Goal: Complete application form: Complete application form

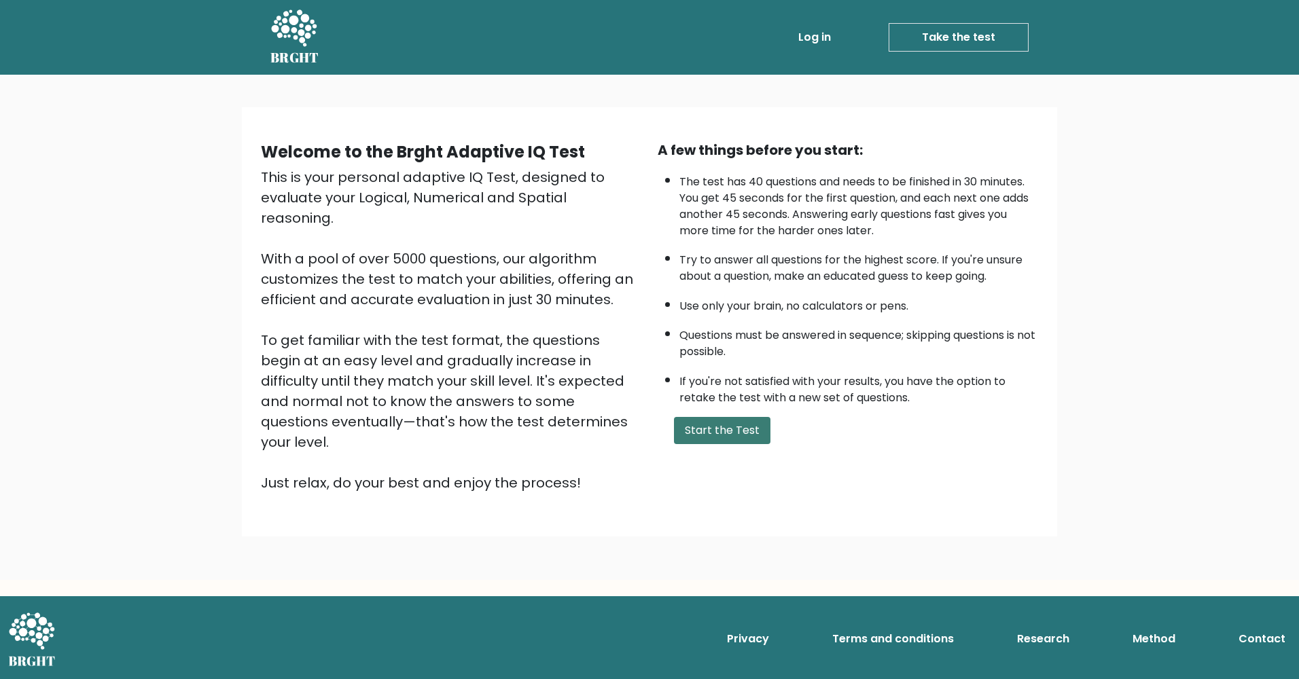
click at [723, 437] on button "Start the Test" at bounding box center [722, 430] width 96 height 27
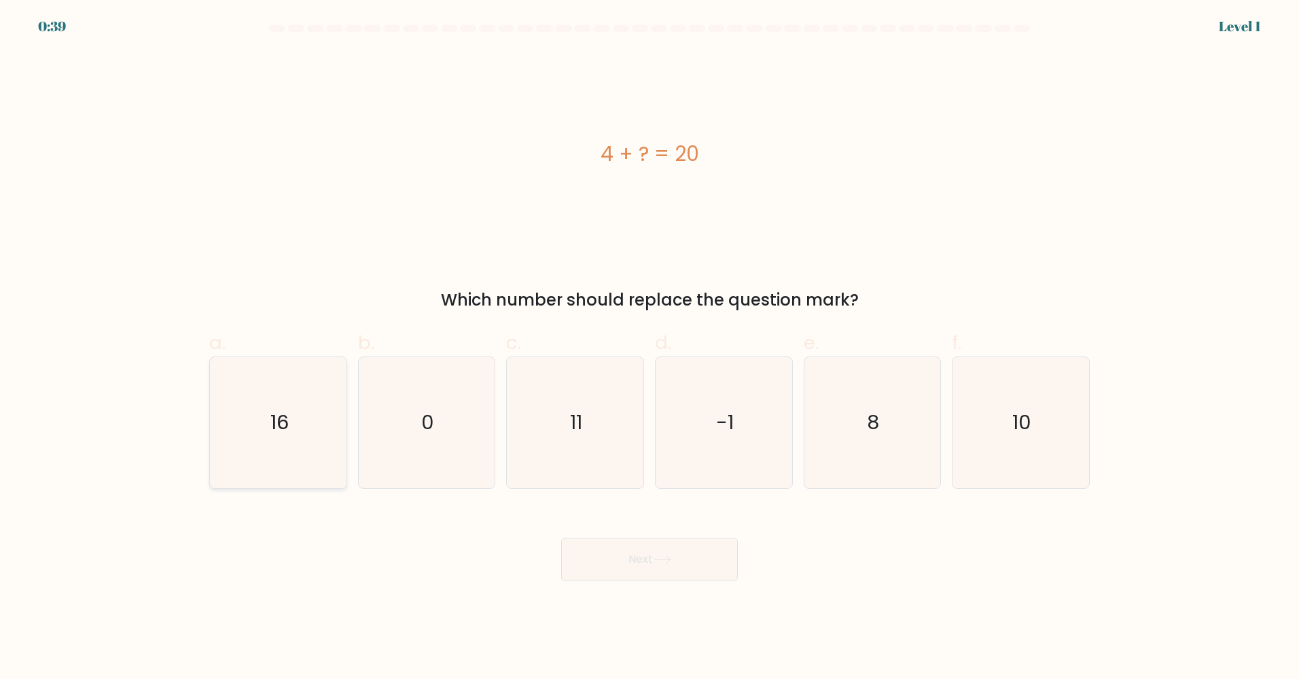
click at [324, 404] on icon "16" at bounding box center [278, 422] width 131 height 131
click at [649, 348] on input "a. 16" at bounding box center [649, 344] width 1 height 9
radio input "true"
click at [591, 568] on button "Next" at bounding box center [649, 559] width 177 height 43
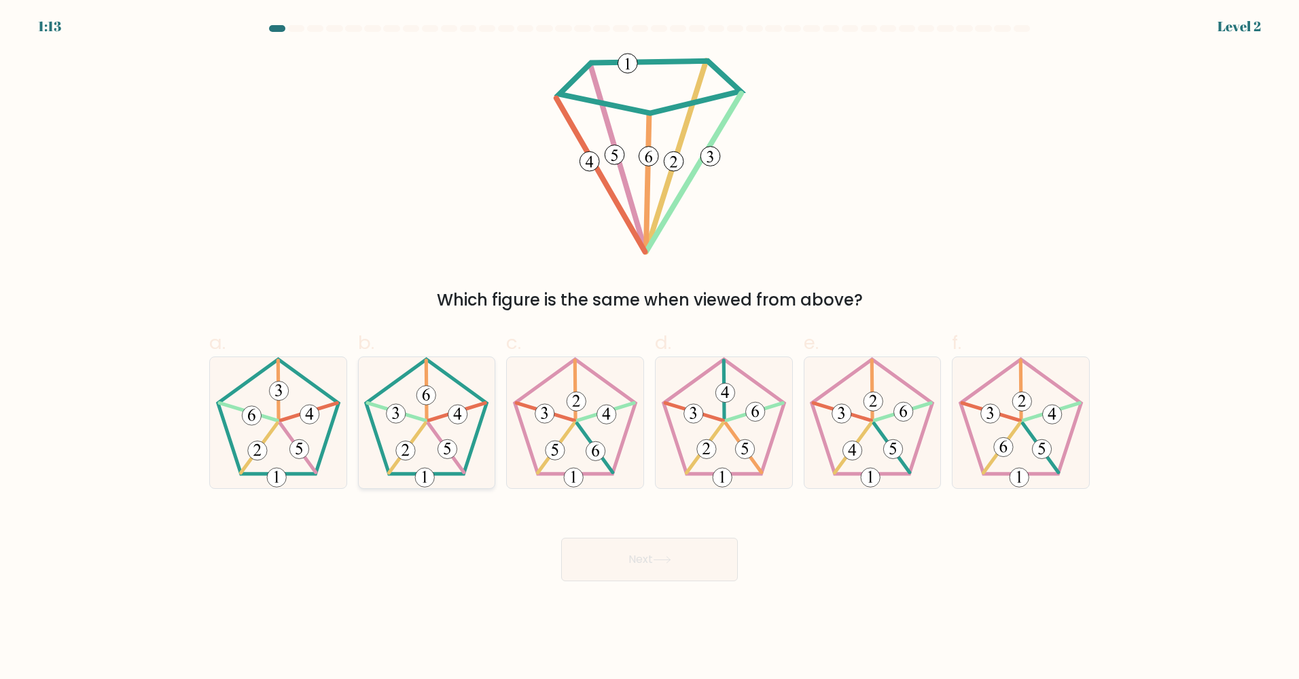
click at [421, 450] on icon at bounding box center [426, 422] width 131 height 131
click at [649, 348] on input "b." at bounding box center [649, 344] width 1 height 9
radio input "true"
click at [680, 562] on button "Next" at bounding box center [649, 559] width 177 height 43
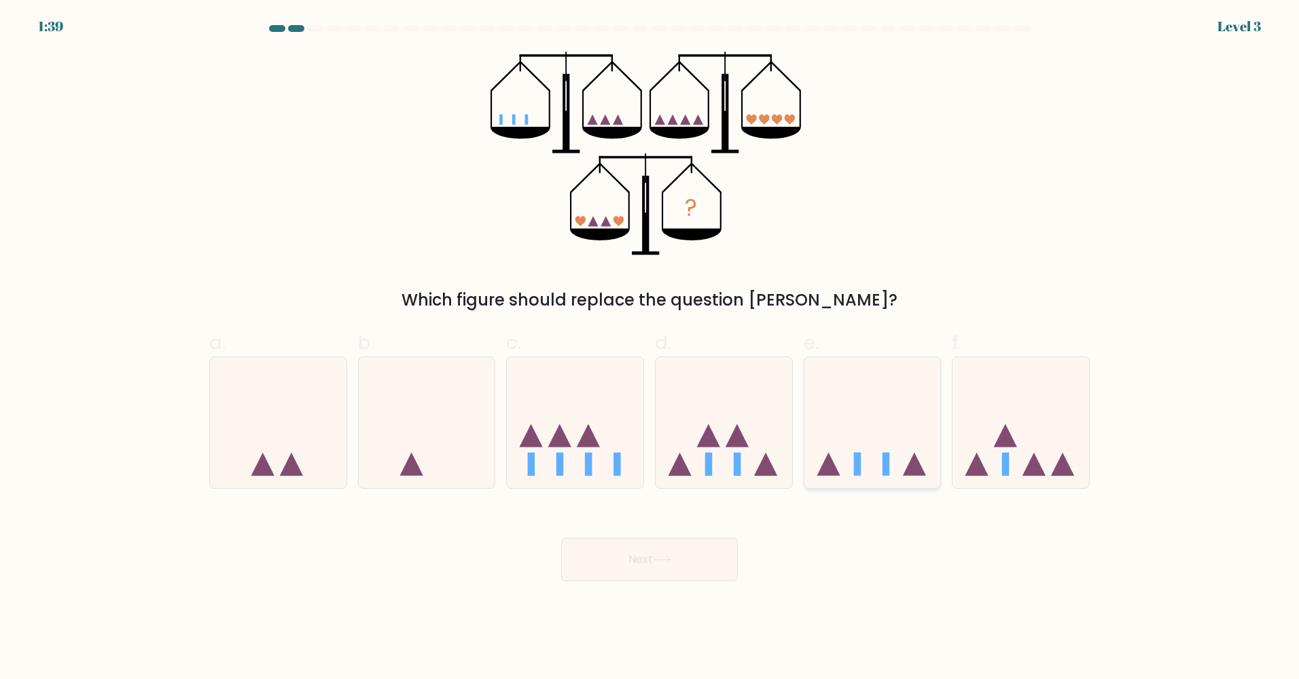
click at [842, 449] on icon at bounding box center [872, 423] width 137 height 113
click at [650, 348] on input "e." at bounding box center [649, 344] width 1 height 9
radio input "true"
click at [623, 549] on button "Next" at bounding box center [649, 559] width 177 height 43
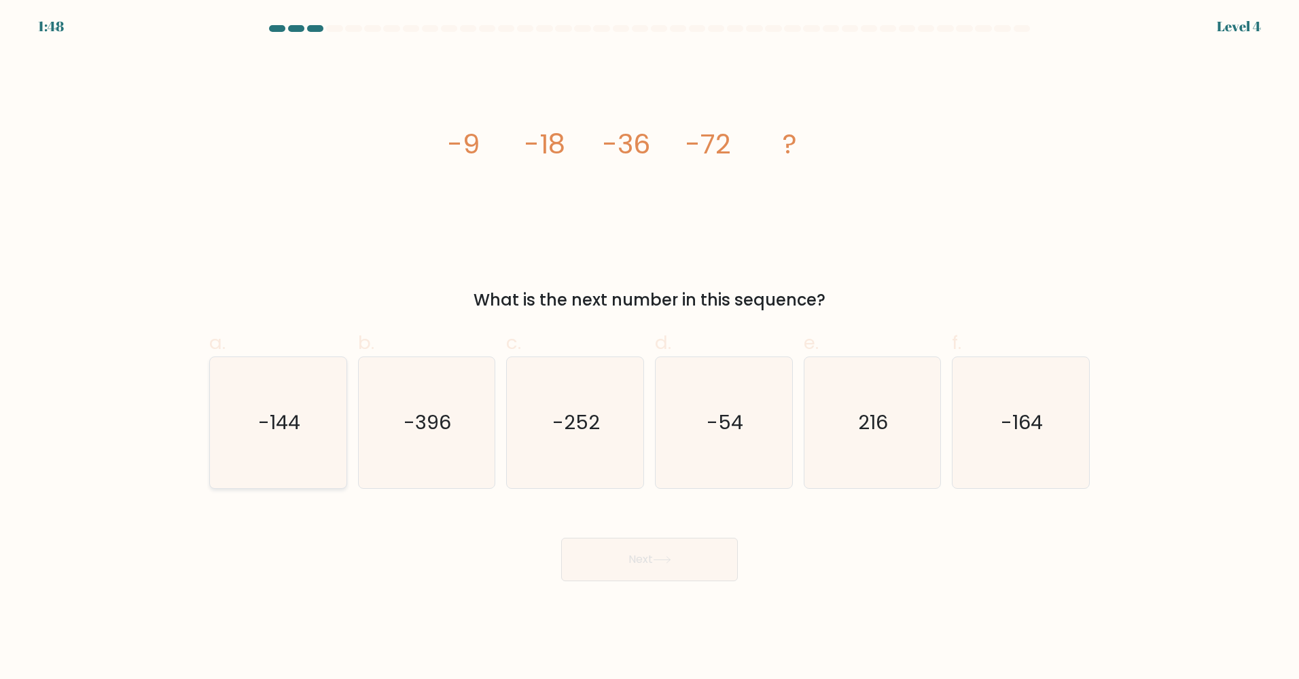
click at [248, 462] on icon "-144" at bounding box center [278, 422] width 131 height 131
click at [649, 348] on input "a. -144" at bounding box center [649, 344] width 1 height 9
radio input "true"
click at [648, 556] on button "Next" at bounding box center [649, 559] width 177 height 43
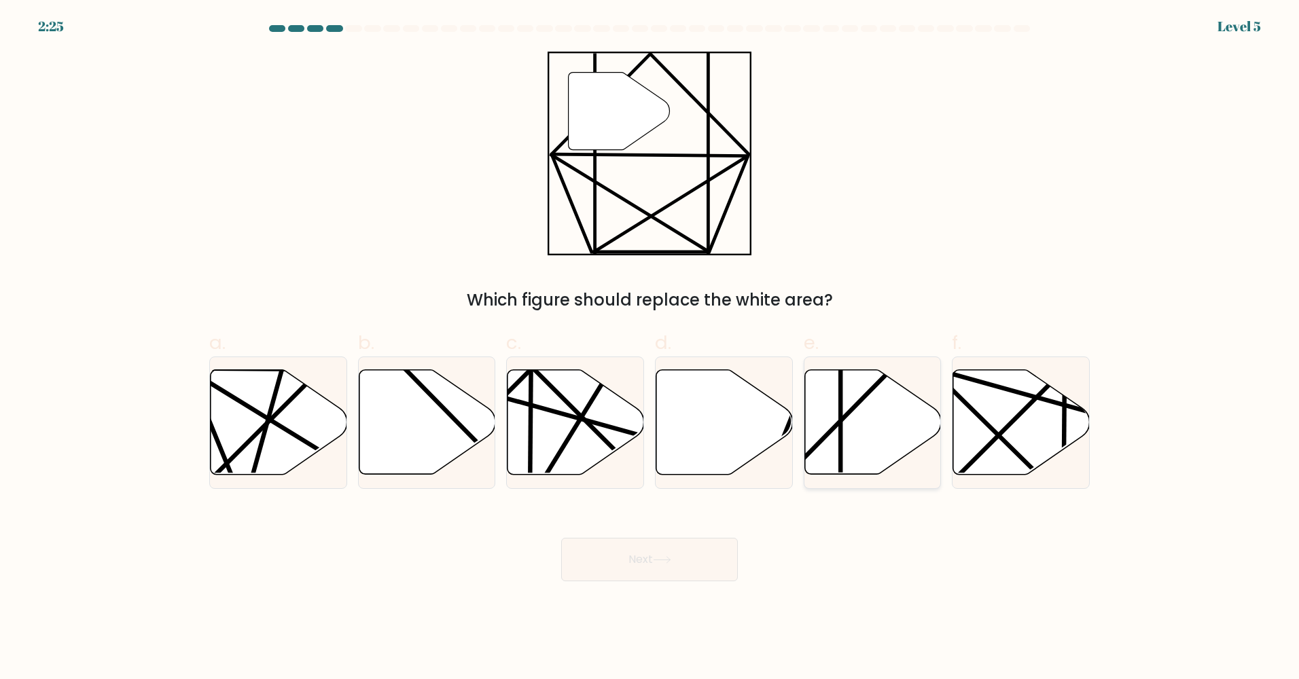
click at [833, 416] on icon at bounding box center [872, 422] width 137 height 105
click at [650, 348] on input "e." at bounding box center [649, 344] width 1 height 9
radio input "true"
click at [649, 562] on button "Next" at bounding box center [649, 559] width 177 height 43
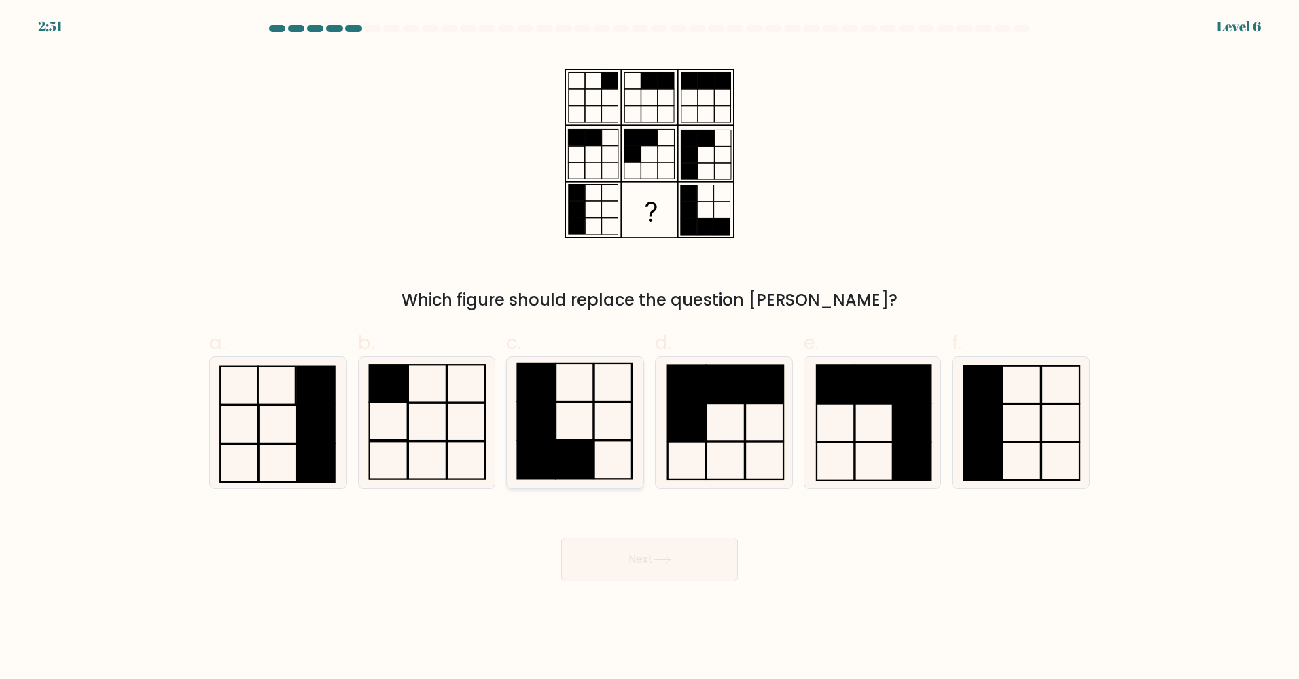
click at [538, 440] on rect at bounding box center [536, 421] width 37 height 38
click at [649, 348] on input "c." at bounding box center [649, 344] width 1 height 9
radio input "true"
click at [598, 572] on button "Next" at bounding box center [649, 559] width 177 height 43
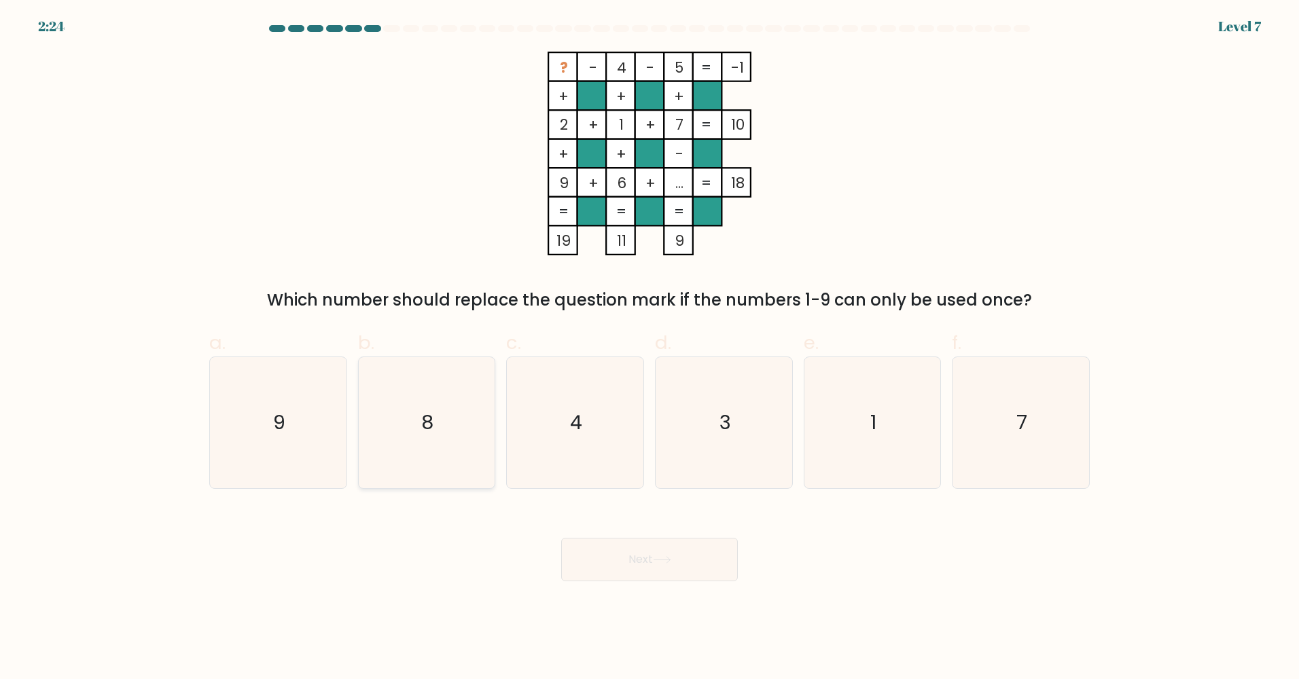
click at [409, 424] on icon "8" at bounding box center [426, 422] width 131 height 131
click at [649, 348] on input "b. 8" at bounding box center [649, 344] width 1 height 9
radio input "true"
click at [602, 554] on button "Next" at bounding box center [649, 559] width 177 height 43
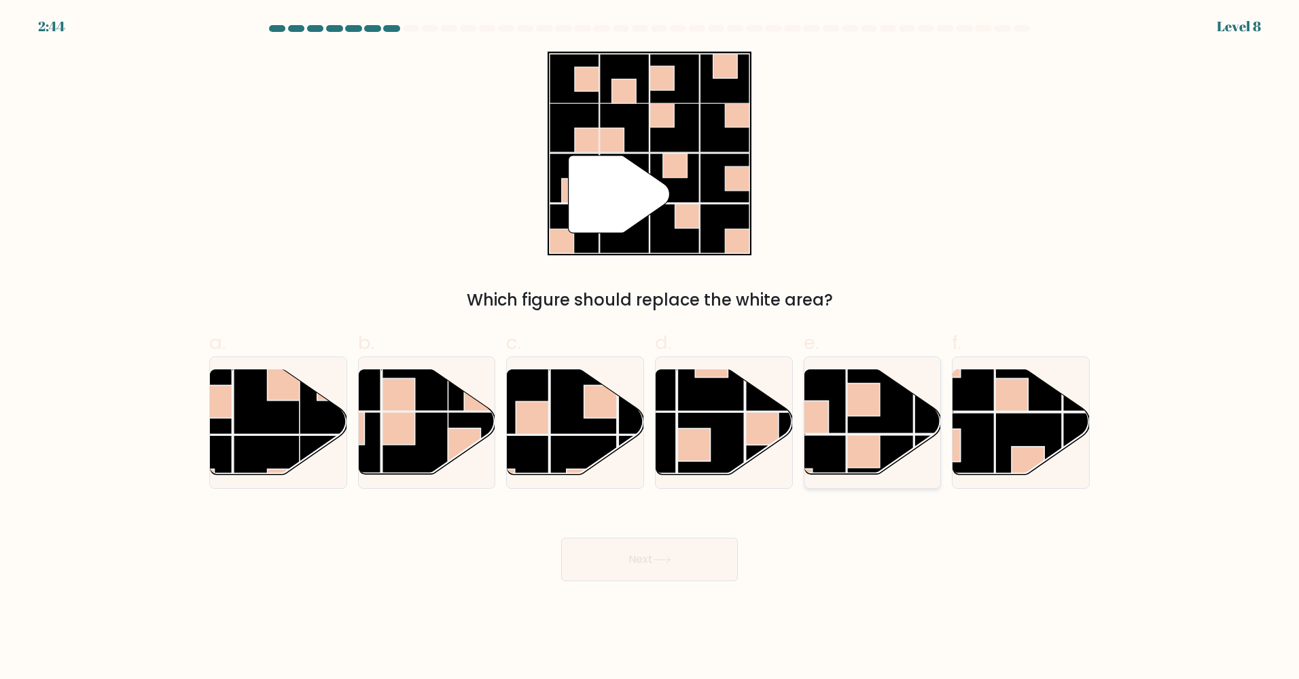
click at [845, 422] on rect at bounding box center [812, 400] width 67 height 67
click at [650, 348] on input "e." at bounding box center [649, 344] width 1 height 9
radio input "true"
click at [635, 577] on button "Next" at bounding box center [649, 559] width 177 height 43
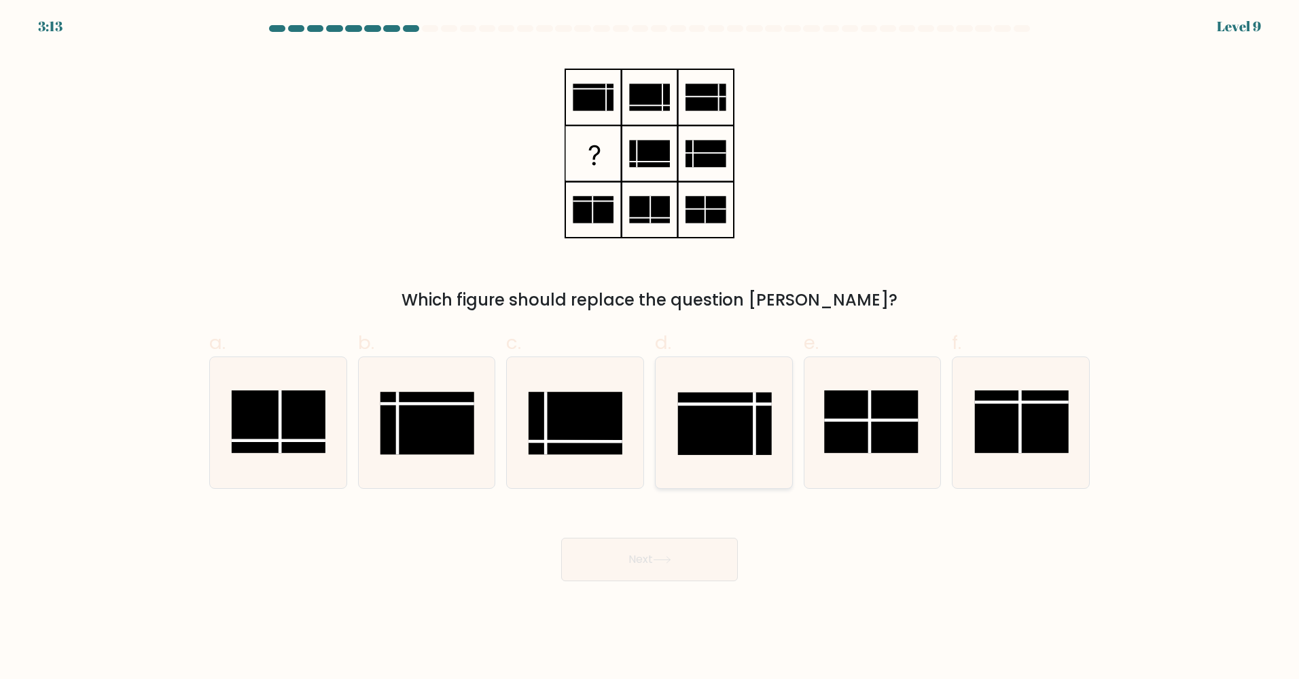
click at [725, 404] on line at bounding box center [725, 404] width 94 height 0
click at [650, 348] on input "d." at bounding box center [649, 344] width 1 height 9
radio input "true"
click at [579, 559] on button "Next" at bounding box center [649, 559] width 177 height 43
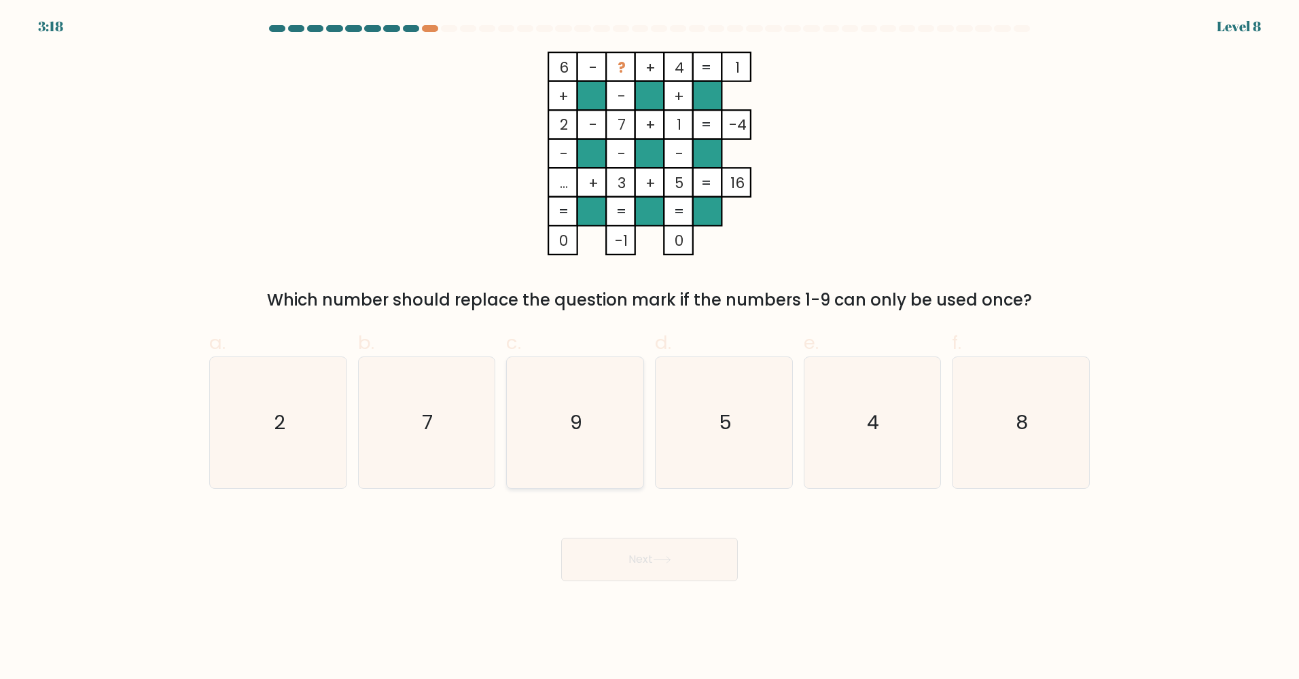
drag, startPoint x: 597, startPoint y: 406, endPoint x: 597, endPoint y: 421, distance: 14.9
click at [597, 407] on icon "9" at bounding box center [574, 422] width 131 height 131
click at [649, 348] on input "c. 9" at bounding box center [649, 344] width 1 height 9
radio input "true"
click at [600, 564] on button "Next" at bounding box center [649, 559] width 177 height 43
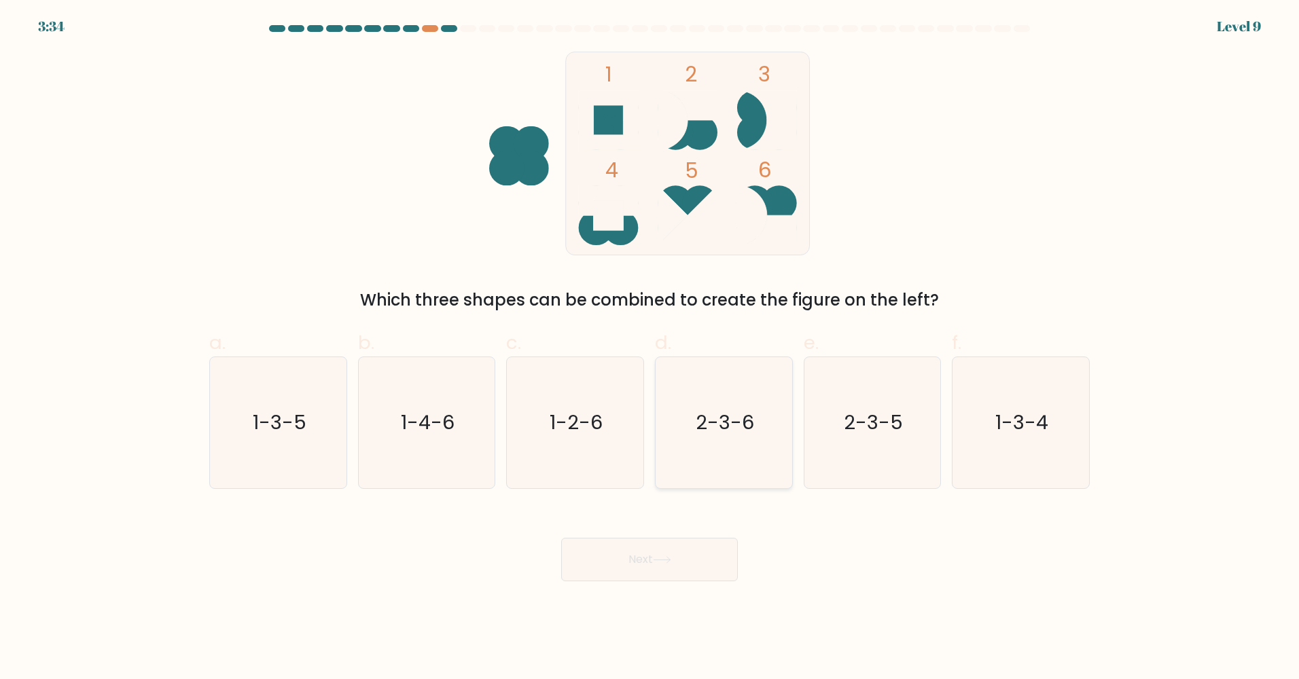
click at [676, 429] on icon "2-3-6" at bounding box center [723, 422] width 131 height 131
click at [650, 348] on input "d. 2-3-6" at bounding box center [649, 344] width 1 height 9
radio input "true"
click at [585, 575] on button "Next" at bounding box center [649, 559] width 177 height 43
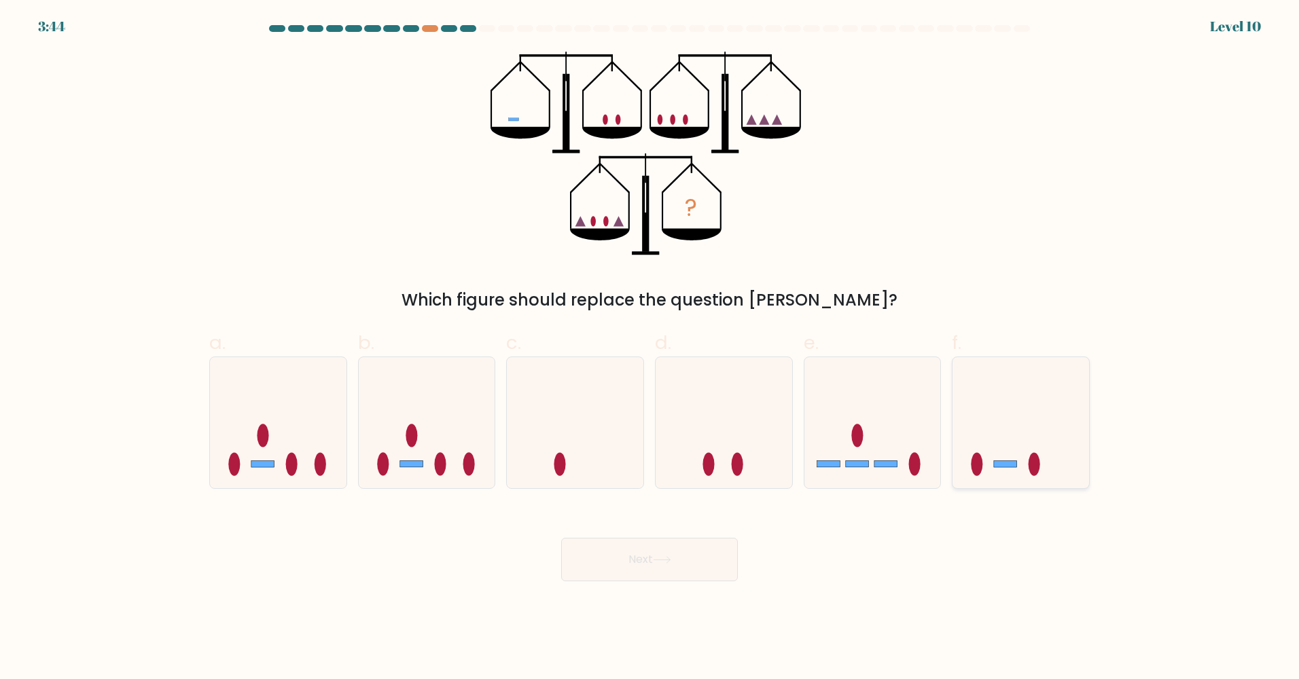
click at [994, 471] on icon at bounding box center [1020, 423] width 137 height 113
click at [650, 348] on input "f." at bounding box center [649, 344] width 1 height 9
radio input "true"
click at [681, 564] on button "Next" at bounding box center [649, 559] width 177 height 43
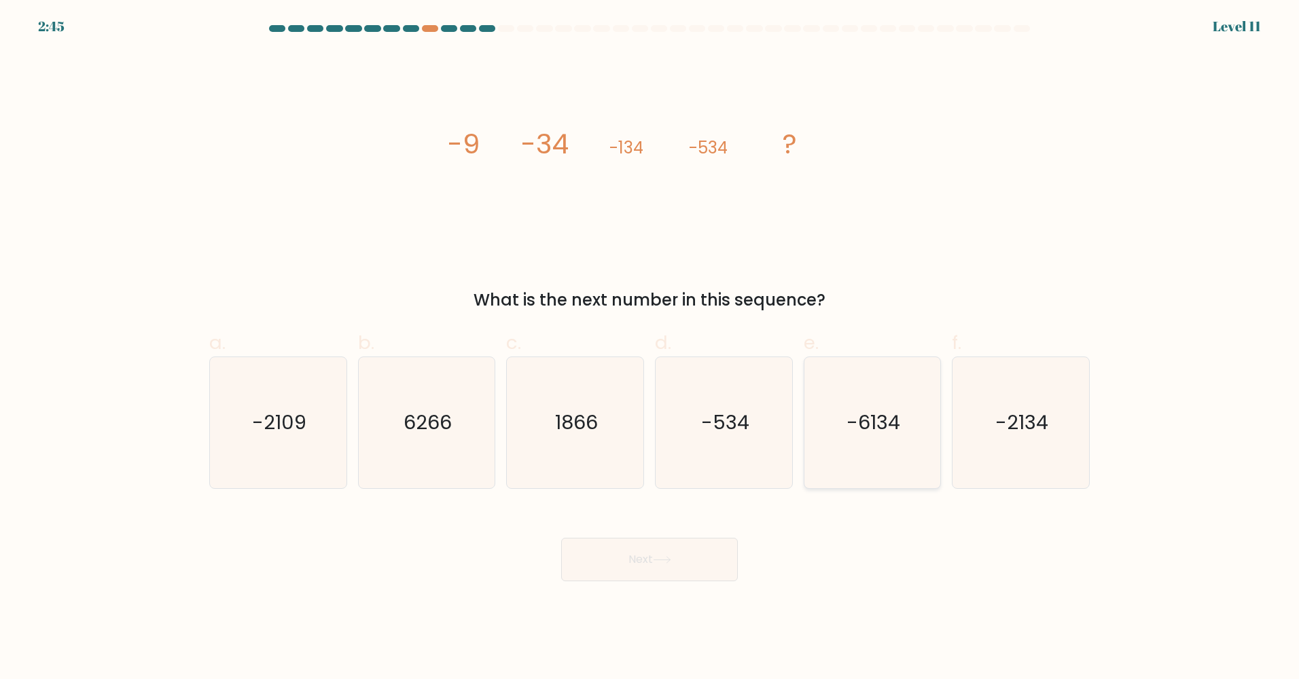
click at [898, 453] on icon "-6134" at bounding box center [871, 422] width 131 height 131
click at [650, 348] on input "e. -6134" at bounding box center [649, 344] width 1 height 9
radio input "true"
click at [667, 563] on icon at bounding box center [662, 559] width 18 height 7
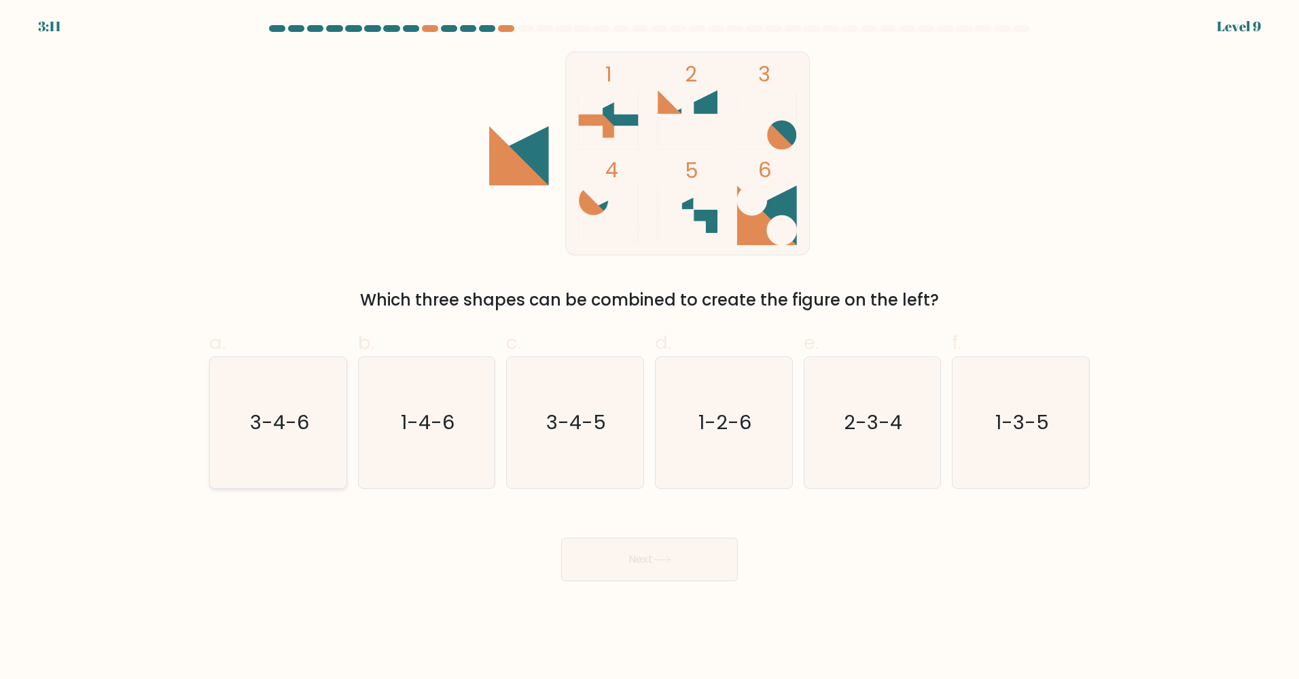
drag, startPoint x: 303, startPoint y: 416, endPoint x: 308, endPoint y: 461, distance: 45.8
click at [302, 416] on text "3-4-6" at bounding box center [279, 423] width 59 height 27
click at [649, 348] on input "a. 3-4-6" at bounding box center [649, 344] width 1 height 9
radio input "true"
click at [582, 554] on button "Next" at bounding box center [649, 559] width 177 height 43
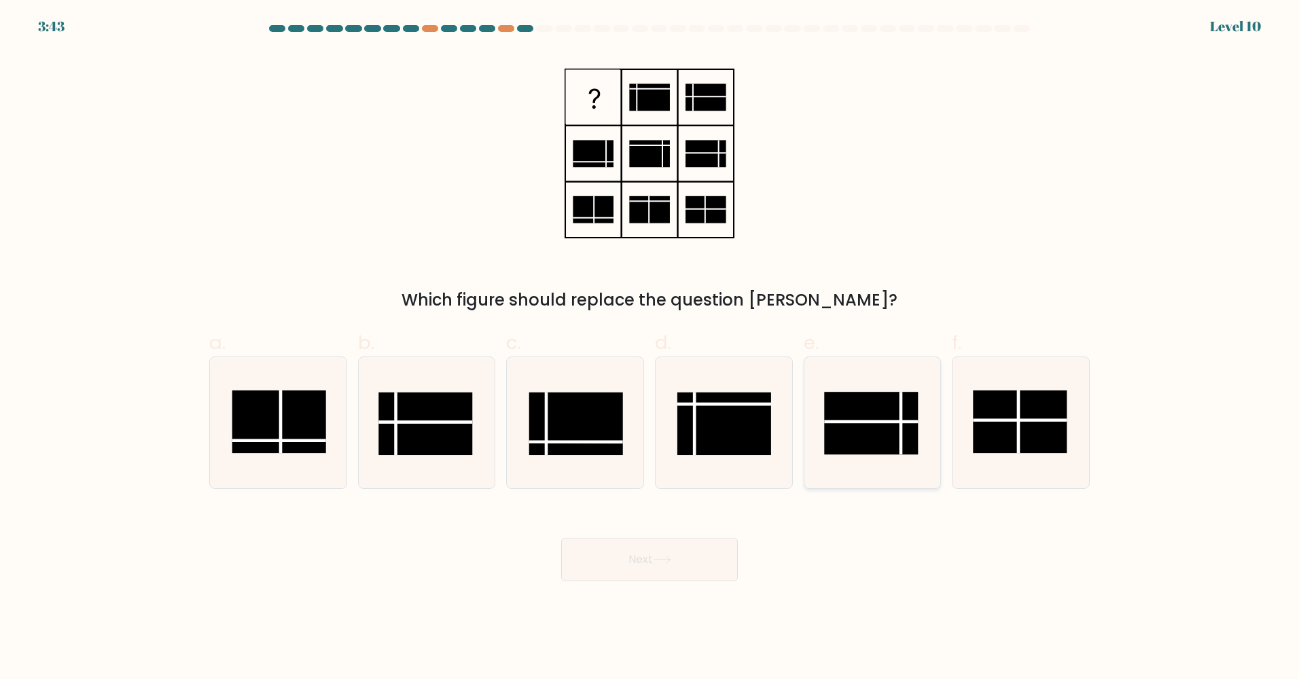
click at [884, 433] on rect at bounding box center [872, 423] width 94 height 62
click at [650, 348] on input "e." at bounding box center [649, 344] width 1 height 9
radio input "true"
click at [589, 574] on button "Next" at bounding box center [649, 559] width 177 height 43
click at [600, 565] on button "Next" at bounding box center [649, 559] width 177 height 43
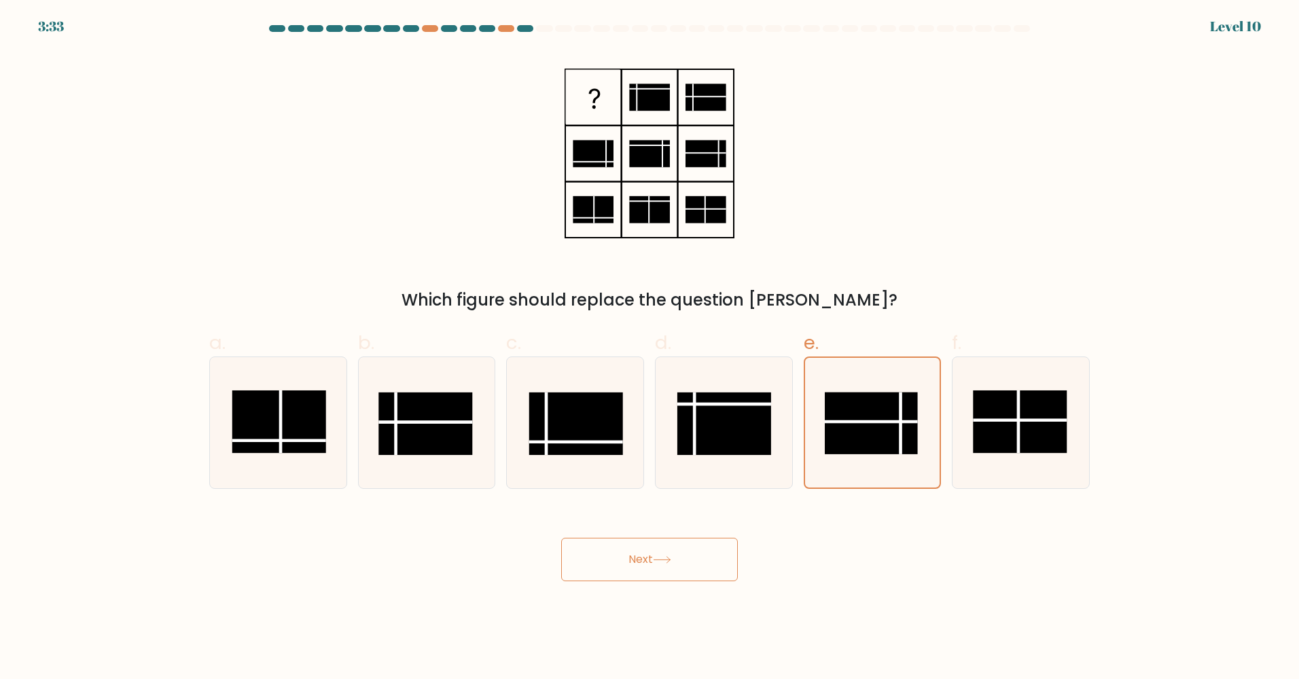
click at [657, 558] on icon at bounding box center [662, 559] width 18 height 7
click at [661, 562] on icon at bounding box center [662, 559] width 18 height 7
drag, startPoint x: 866, startPoint y: 440, endPoint x: 833, endPoint y: 470, distance: 44.7
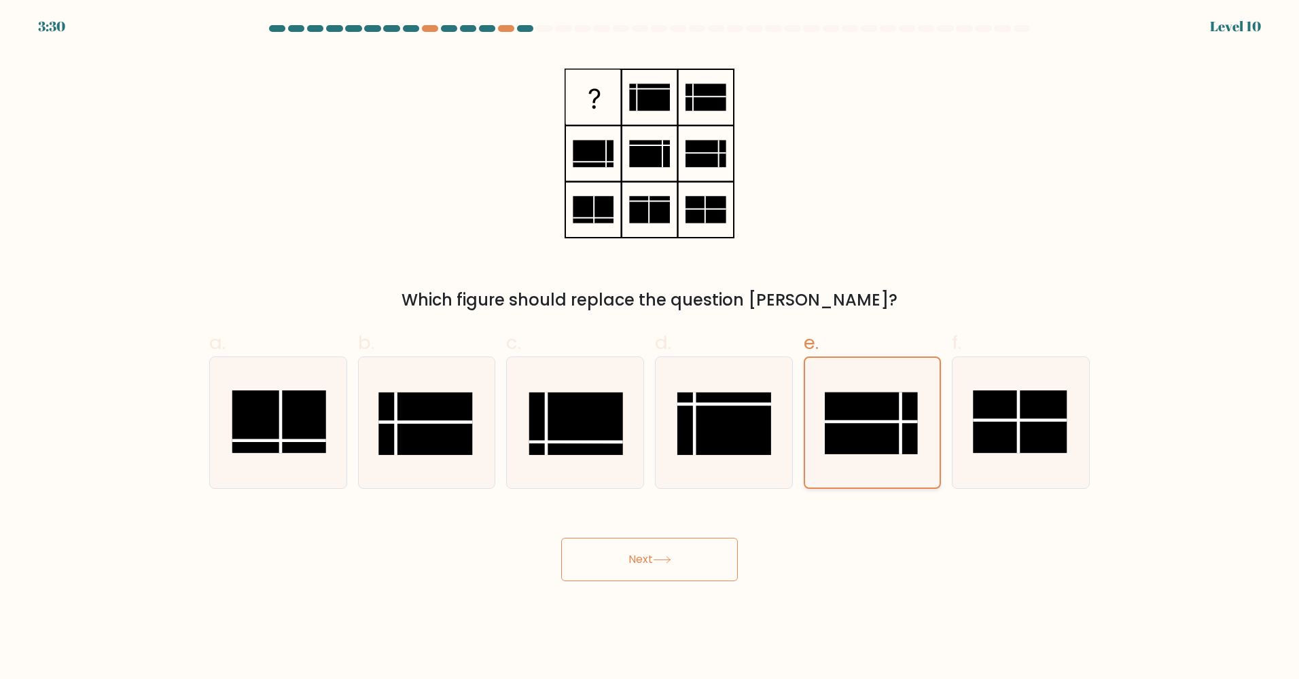
click at [865, 440] on rect at bounding box center [871, 424] width 93 height 62
click at [650, 348] on input "e." at bounding box center [649, 344] width 1 height 9
click at [701, 553] on button "Next" at bounding box center [649, 559] width 177 height 43
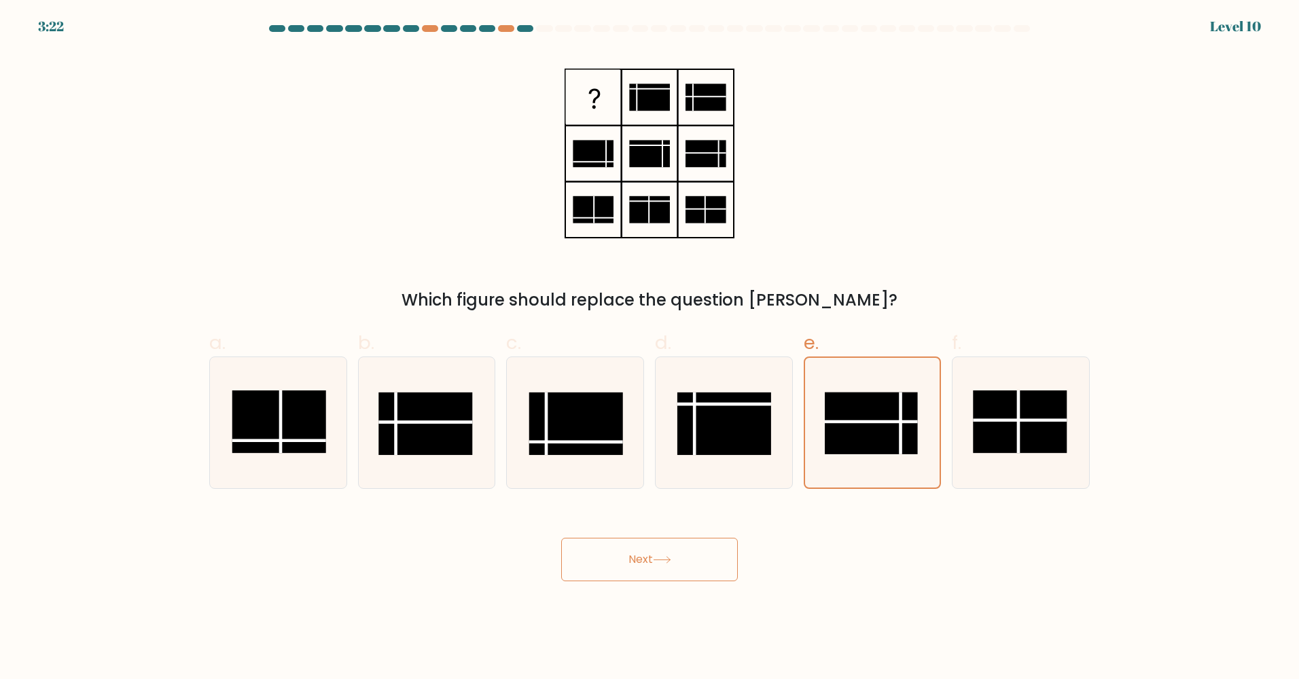
click at [642, 552] on button "Next" at bounding box center [649, 559] width 177 height 43
click at [652, 552] on button "Next" at bounding box center [649, 559] width 177 height 43
click at [625, 556] on button "Next" at bounding box center [649, 559] width 177 height 43
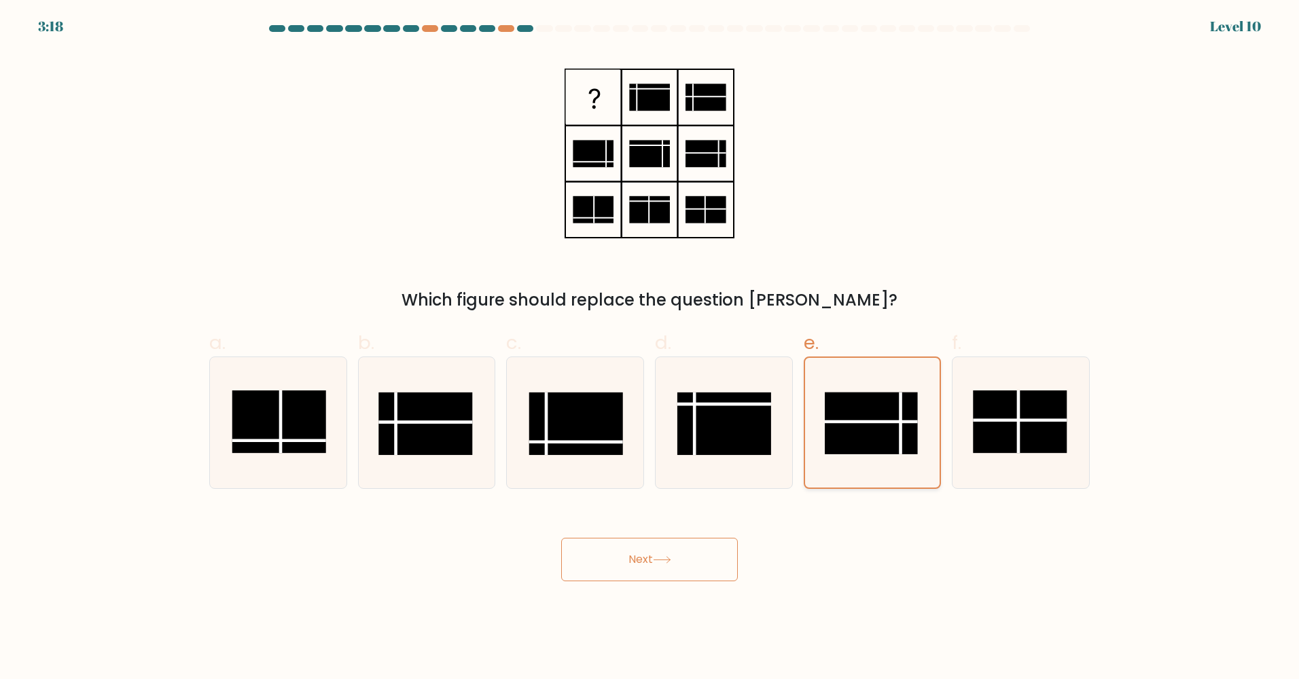
click at [861, 403] on rect at bounding box center [871, 424] width 93 height 62
click at [650, 348] on input "e." at bounding box center [649, 344] width 1 height 9
click at [746, 378] on icon at bounding box center [723, 422] width 131 height 131
click at [650, 348] on input "d." at bounding box center [649, 344] width 1 height 9
radio input "true"
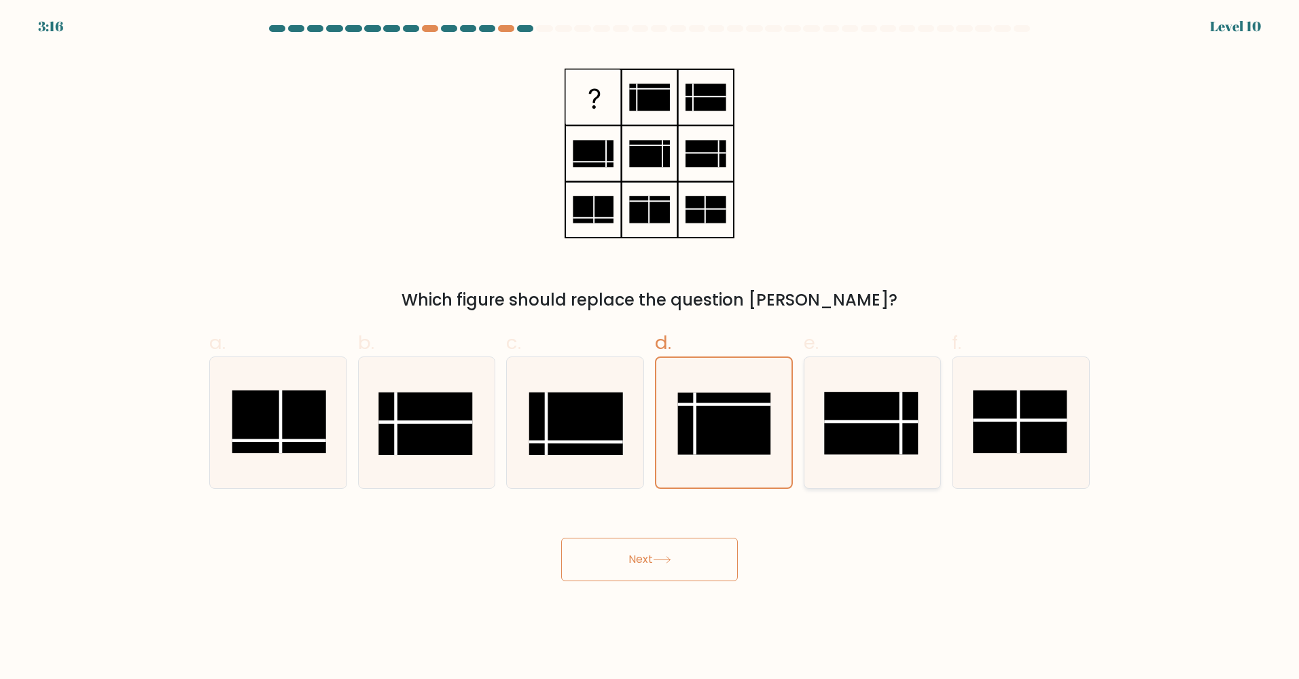
click at [863, 402] on rect at bounding box center [872, 423] width 94 height 62
click at [650, 348] on input "e." at bounding box center [649, 344] width 1 height 9
radio input "true"
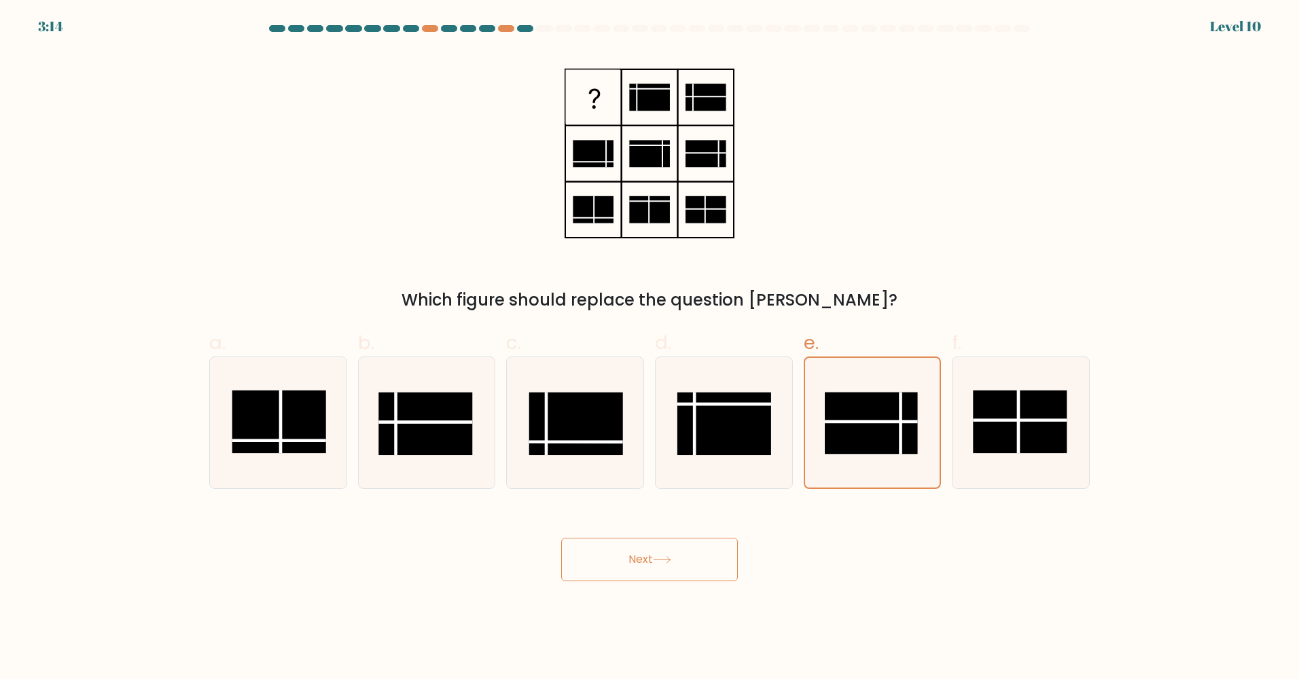
click at [703, 549] on button "Next" at bounding box center [649, 559] width 177 height 43
click at [668, 557] on icon at bounding box center [662, 559] width 18 height 7
click at [669, 557] on icon at bounding box center [662, 559] width 18 height 7
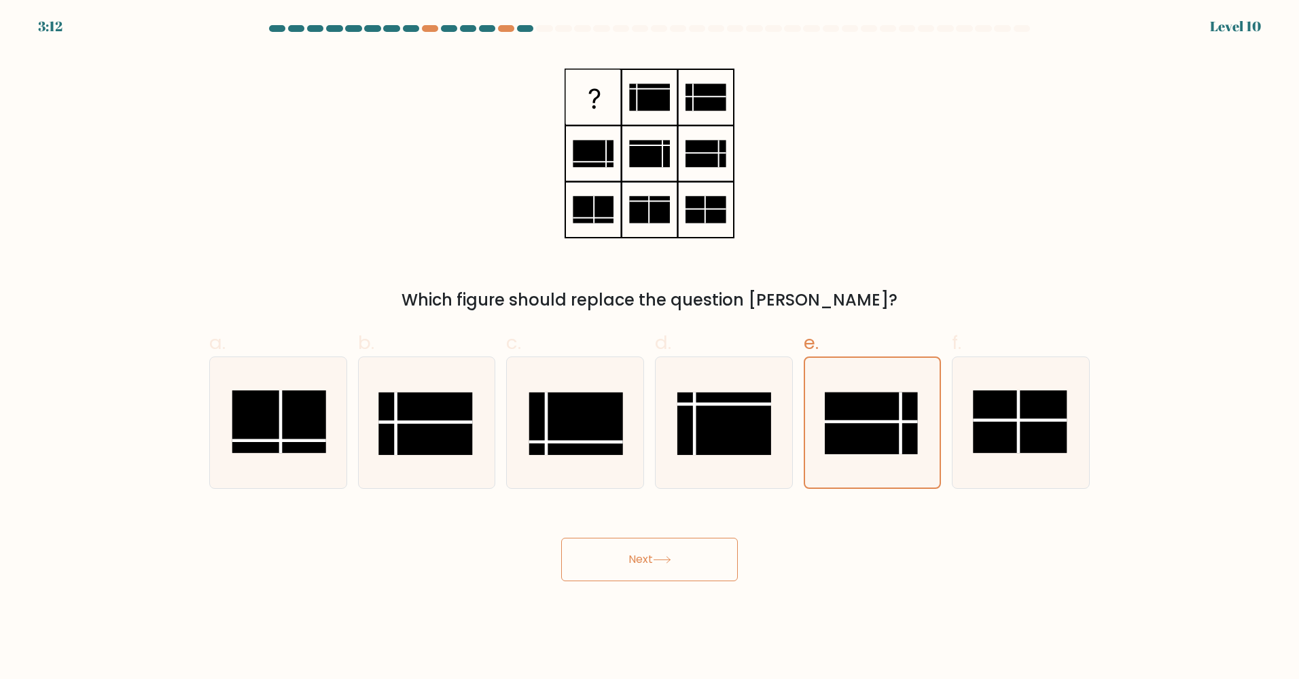
click at [669, 557] on icon at bounding box center [662, 559] width 18 height 7
click at [669, 558] on icon at bounding box center [662, 559] width 18 height 7
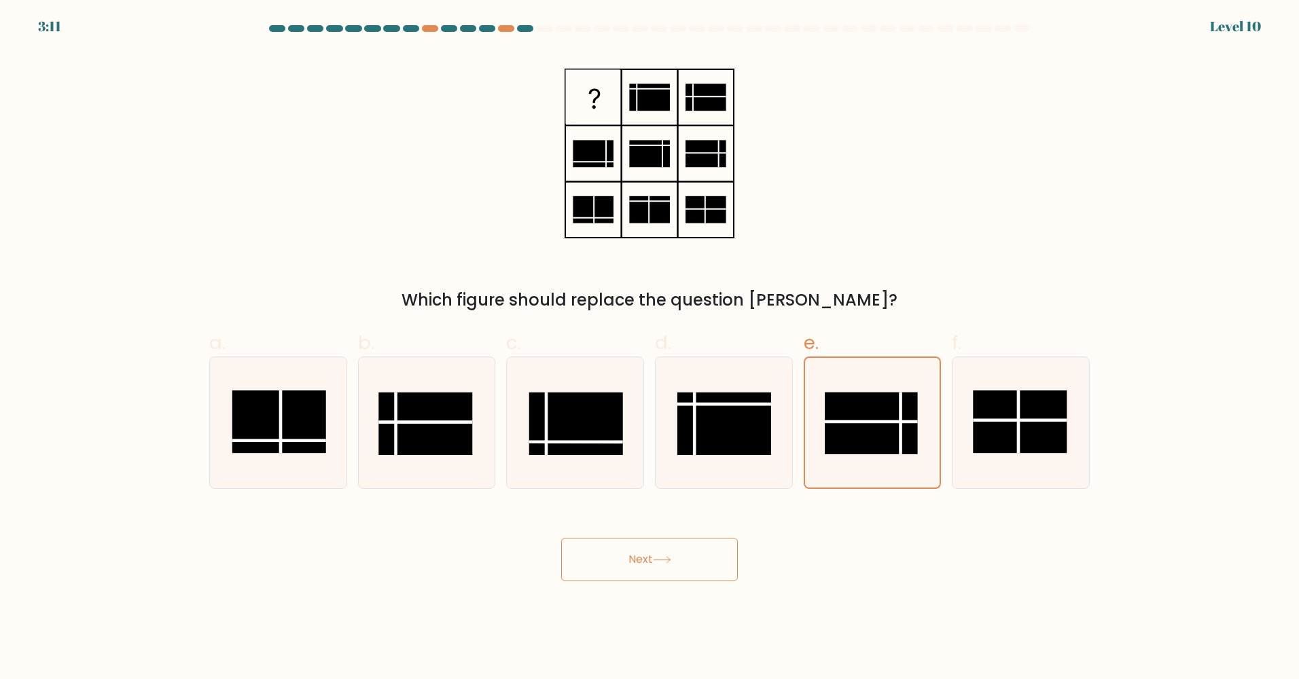
click at [669, 558] on icon at bounding box center [662, 559] width 18 height 7
click at [669, 560] on icon at bounding box center [662, 559] width 18 height 7
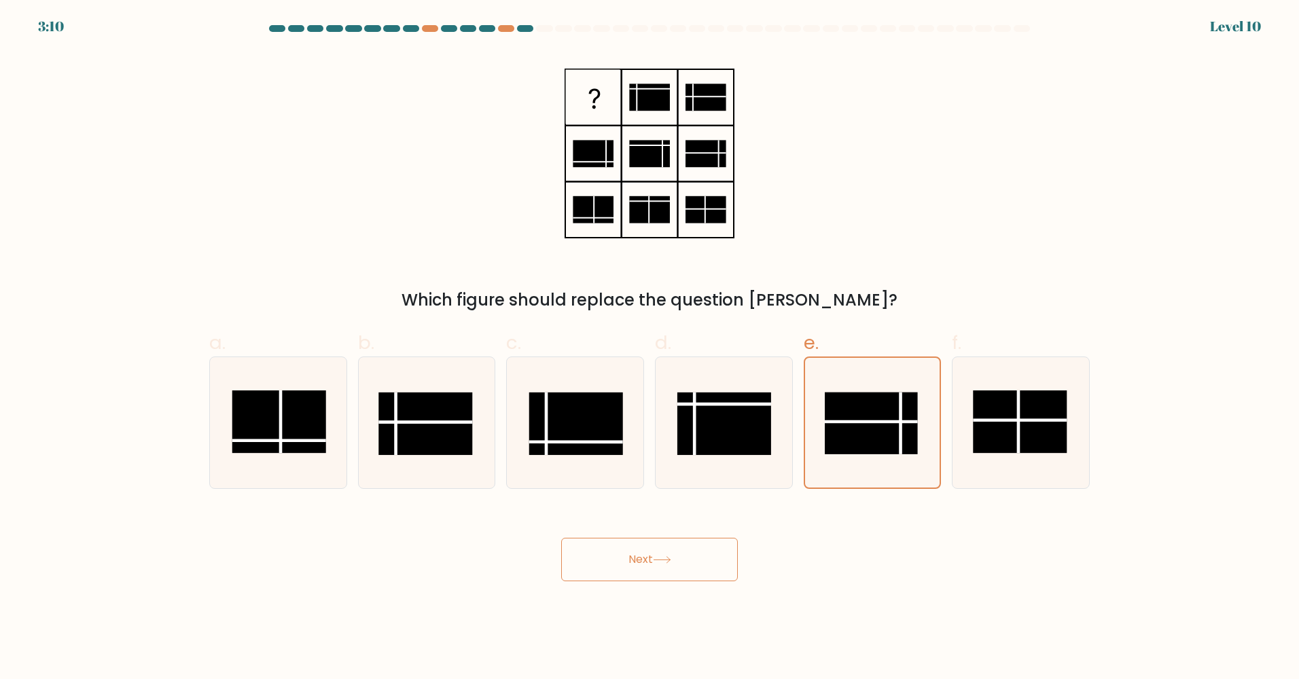
click at [669, 560] on icon at bounding box center [662, 559] width 18 height 7
click at [669, 566] on button "Next" at bounding box center [649, 559] width 177 height 43
drag, startPoint x: 666, startPoint y: 566, endPoint x: 613, endPoint y: 560, distance: 53.3
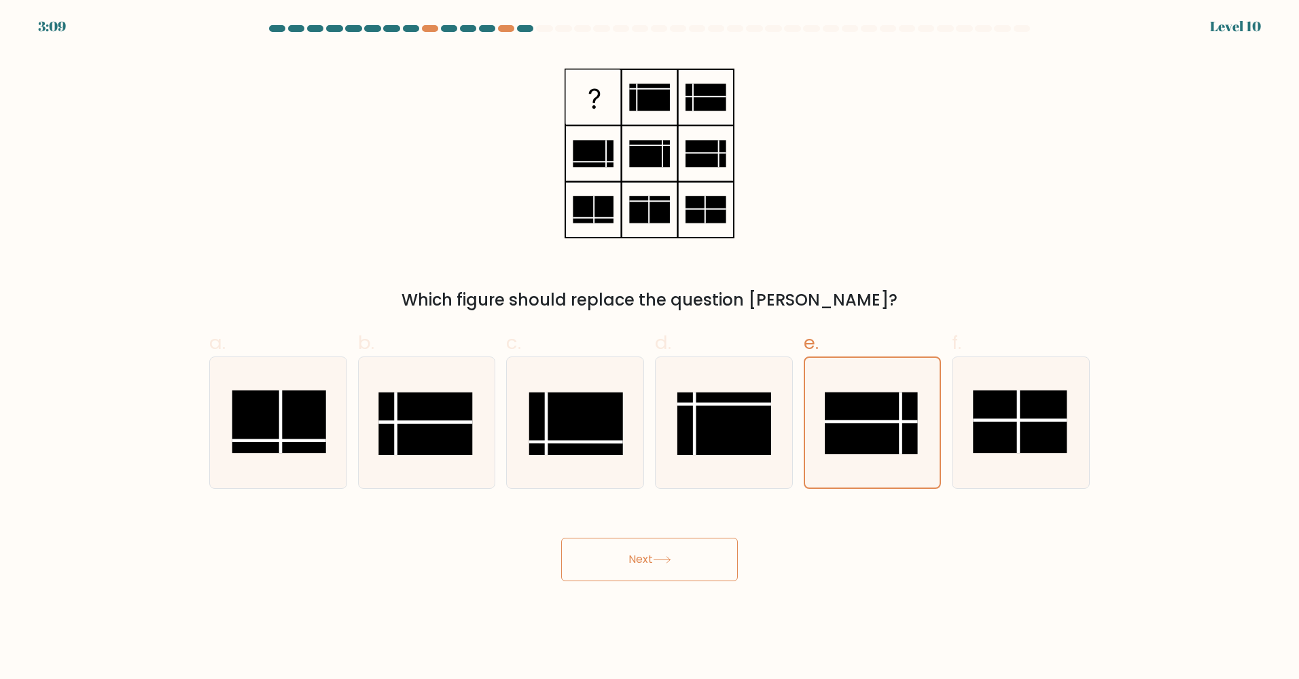
click at [659, 566] on button "Next" at bounding box center [649, 559] width 177 height 43
click at [602, 562] on button "Next" at bounding box center [649, 559] width 177 height 43
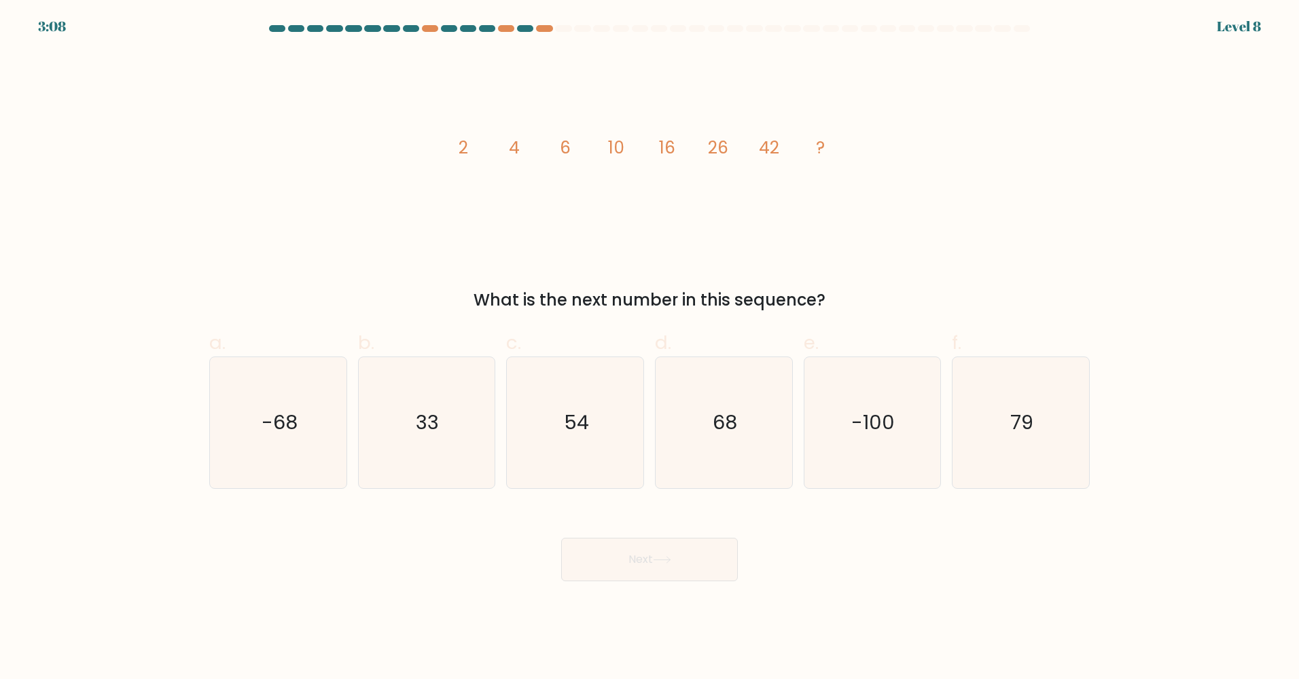
click at [600, 562] on button "Next" at bounding box center [649, 559] width 177 height 43
click at [712, 409] on icon "68" at bounding box center [723, 422] width 131 height 131
click at [650, 348] on input "d. 68" at bounding box center [649, 344] width 1 height 9
radio input "true"
click at [699, 565] on button "Next" at bounding box center [649, 559] width 177 height 43
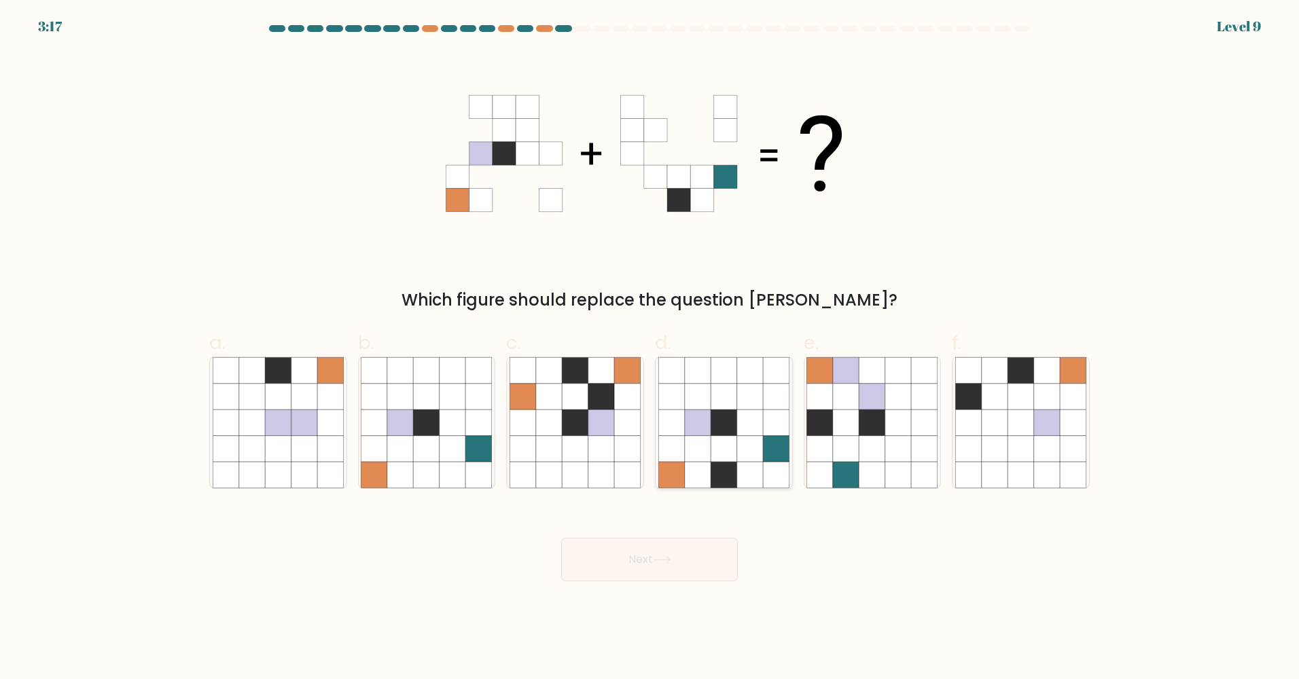
click at [721, 422] on icon at bounding box center [723, 423] width 26 height 26
click at [650, 348] on input "d." at bounding box center [649, 344] width 1 height 9
radio input "true"
click at [694, 568] on button "Next" at bounding box center [649, 559] width 177 height 43
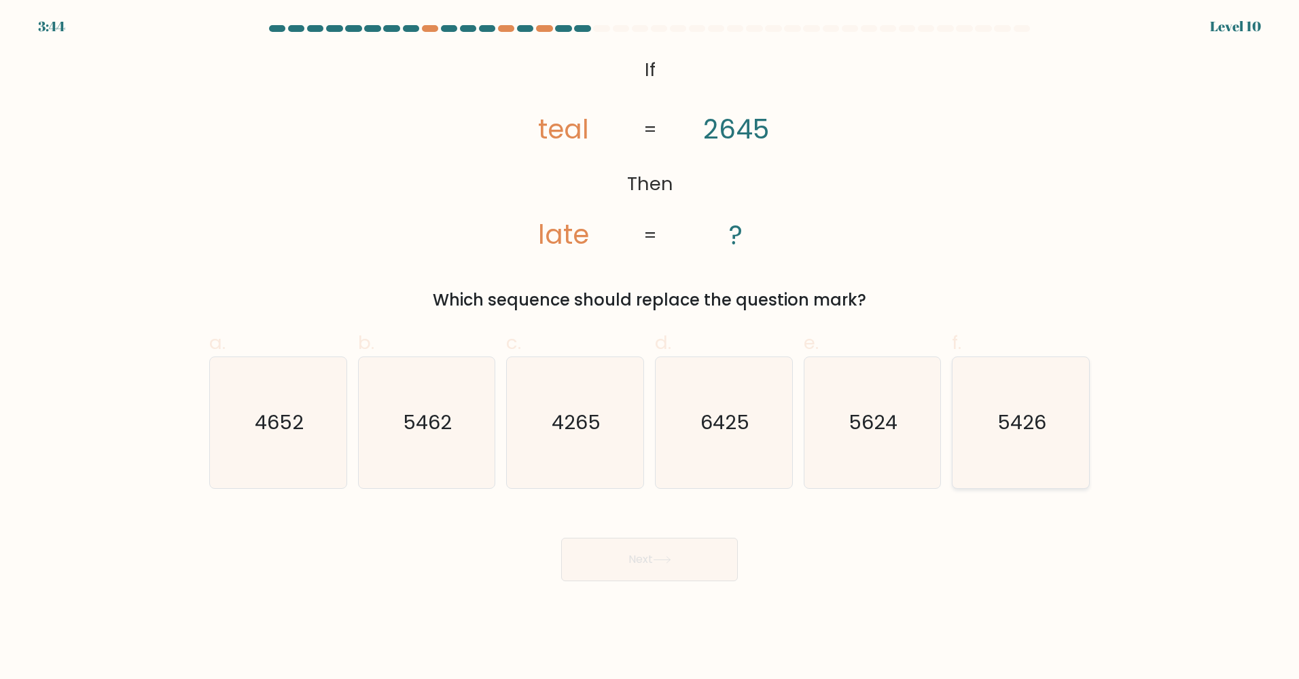
click at [964, 433] on icon "5426" at bounding box center [1020, 422] width 131 height 131
click at [650, 348] on input "f. 5426" at bounding box center [649, 344] width 1 height 9
radio input "true"
click at [703, 552] on button "Next" at bounding box center [649, 559] width 177 height 43
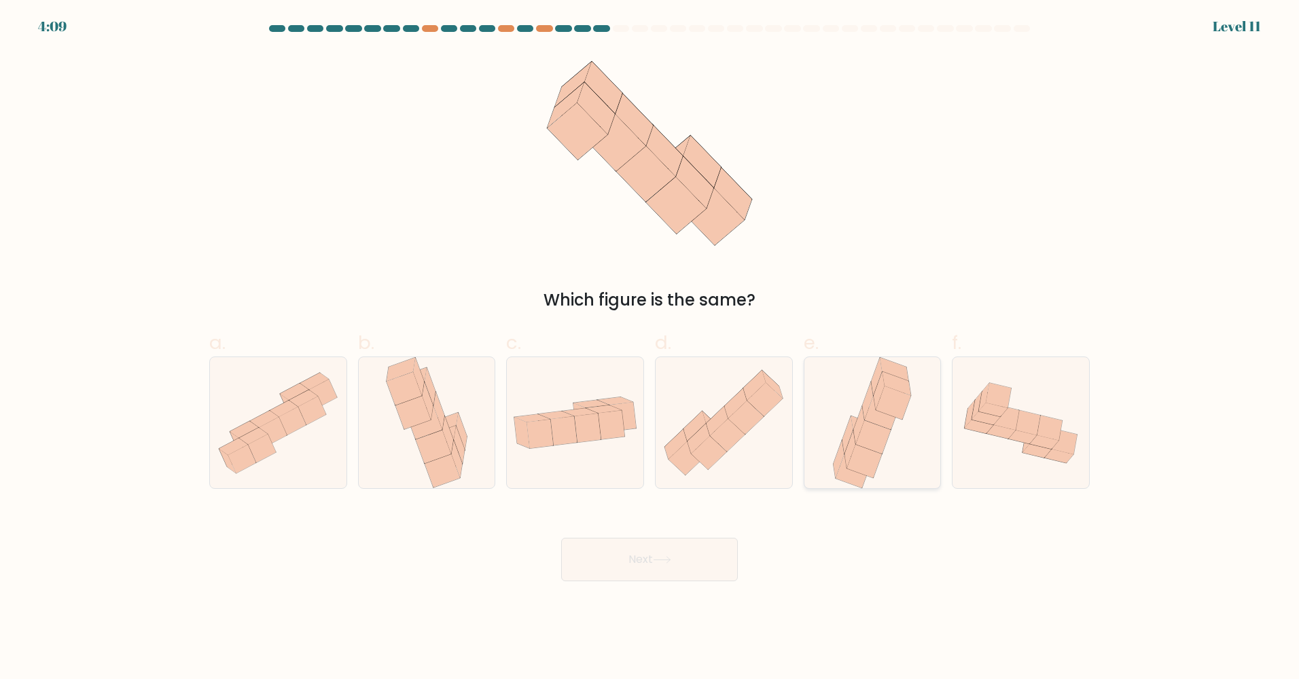
click at [918, 418] on div at bounding box center [872, 423] width 138 height 132
click at [650, 348] on input "e." at bounding box center [649, 344] width 1 height 9
radio input "true"
click at [638, 560] on button "Next" at bounding box center [649, 559] width 177 height 43
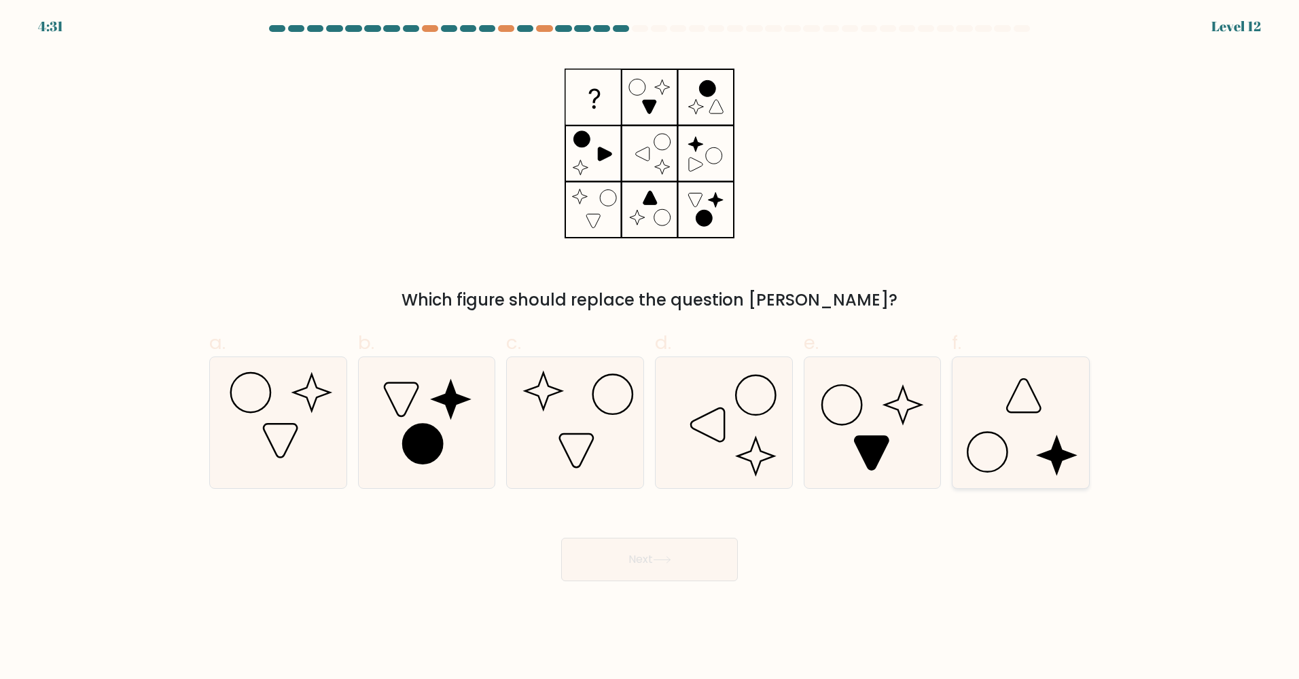
click at [1018, 460] on icon at bounding box center [1020, 422] width 131 height 131
click at [650, 348] on input "f." at bounding box center [649, 344] width 1 height 9
radio input "true"
click at [256, 393] on icon at bounding box center [278, 422] width 131 height 131
click at [649, 348] on input "a." at bounding box center [649, 344] width 1 height 9
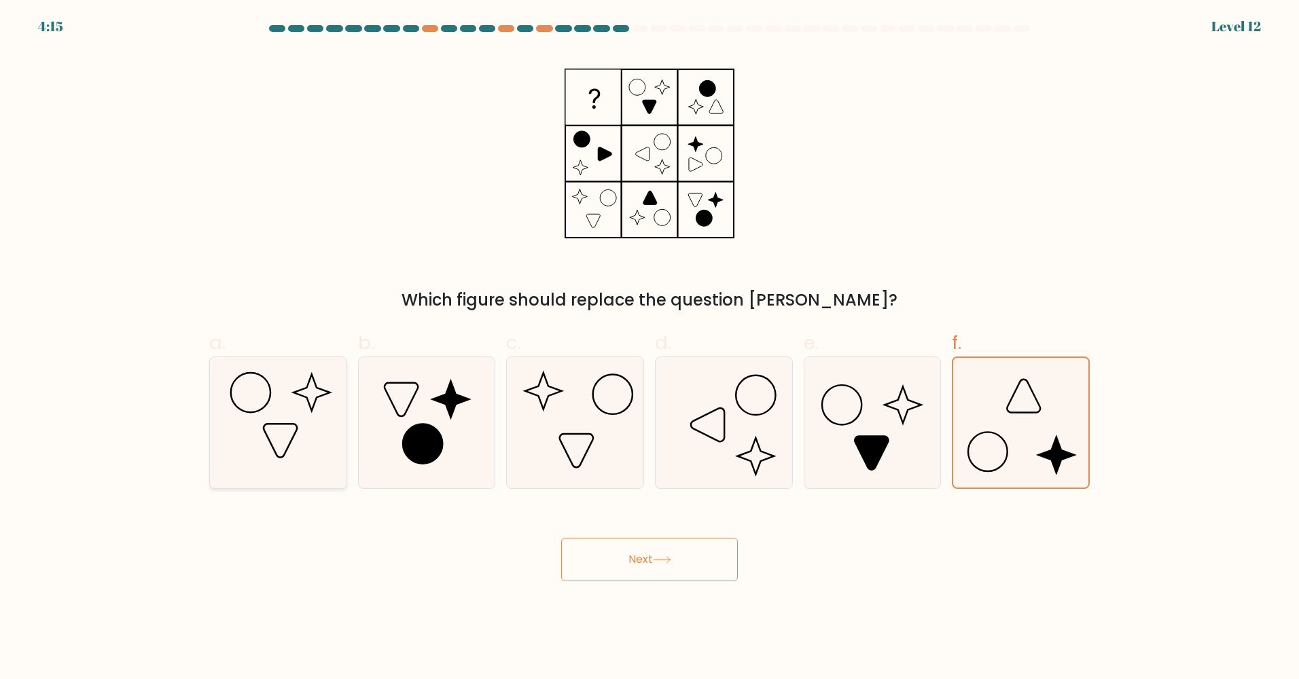
radio input "true"
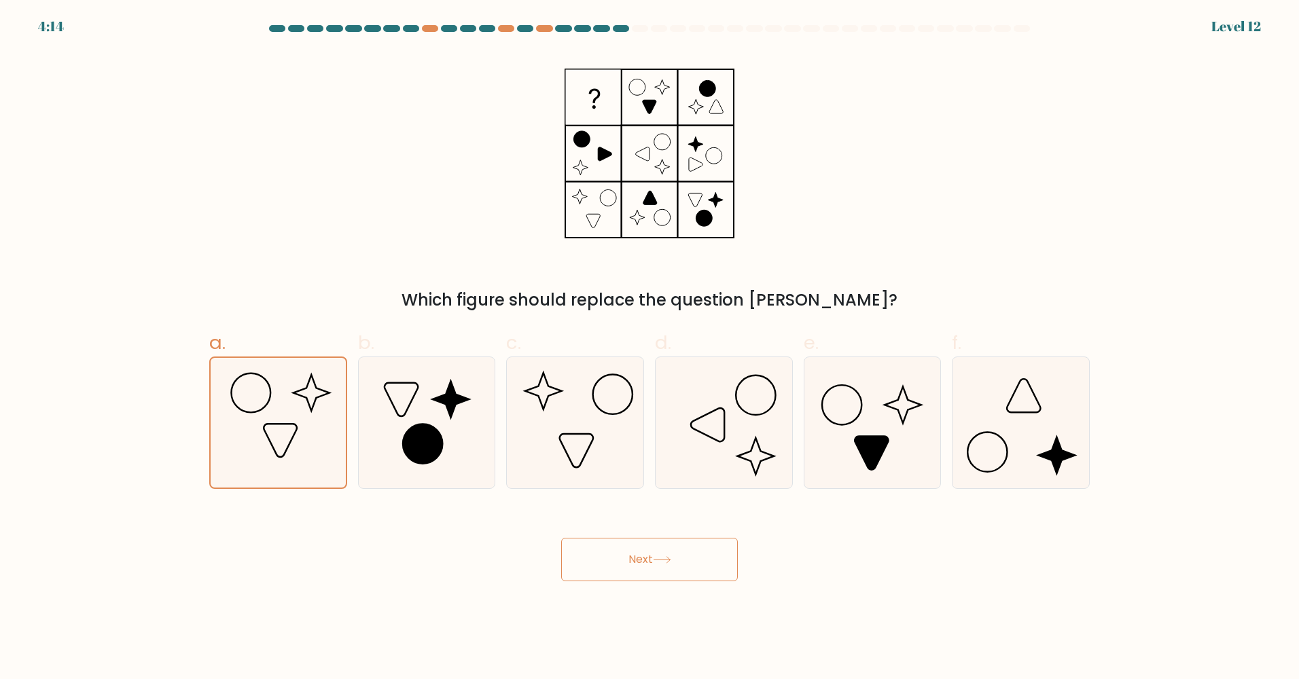
click at [621, 573] on button "Next" at bounding box center [649, 559] width 177 height 43
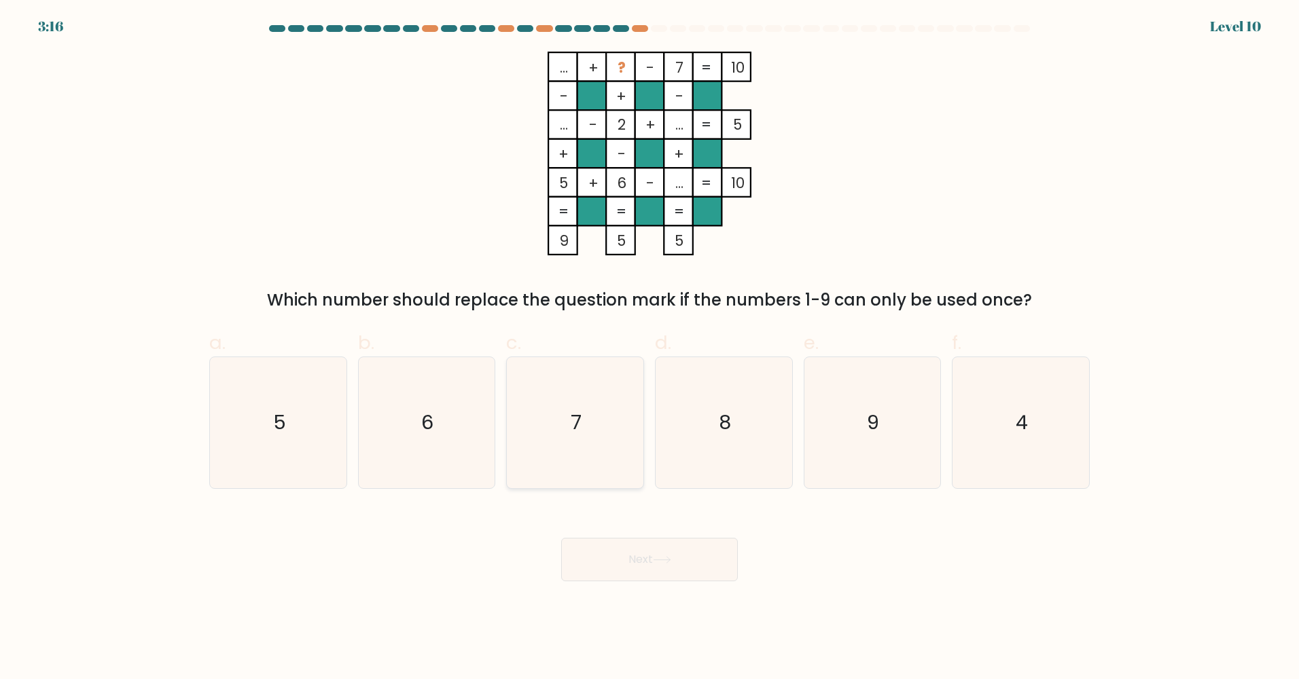
drag, startPoint x: 561, startPoint y: 386, endPoint x: 559, endPoint y: 377, distance: 9.7
click at [559, 377] on icon "7" at bounding box center [574, 422] width 131 height 131
click at [649, 348] on input "c. 7" at bounding box center [649, 344] width 1 height 9
radio input "true"
click at [624, 578] on button "Next" at bounding box center [649, 559] width 177 height 43
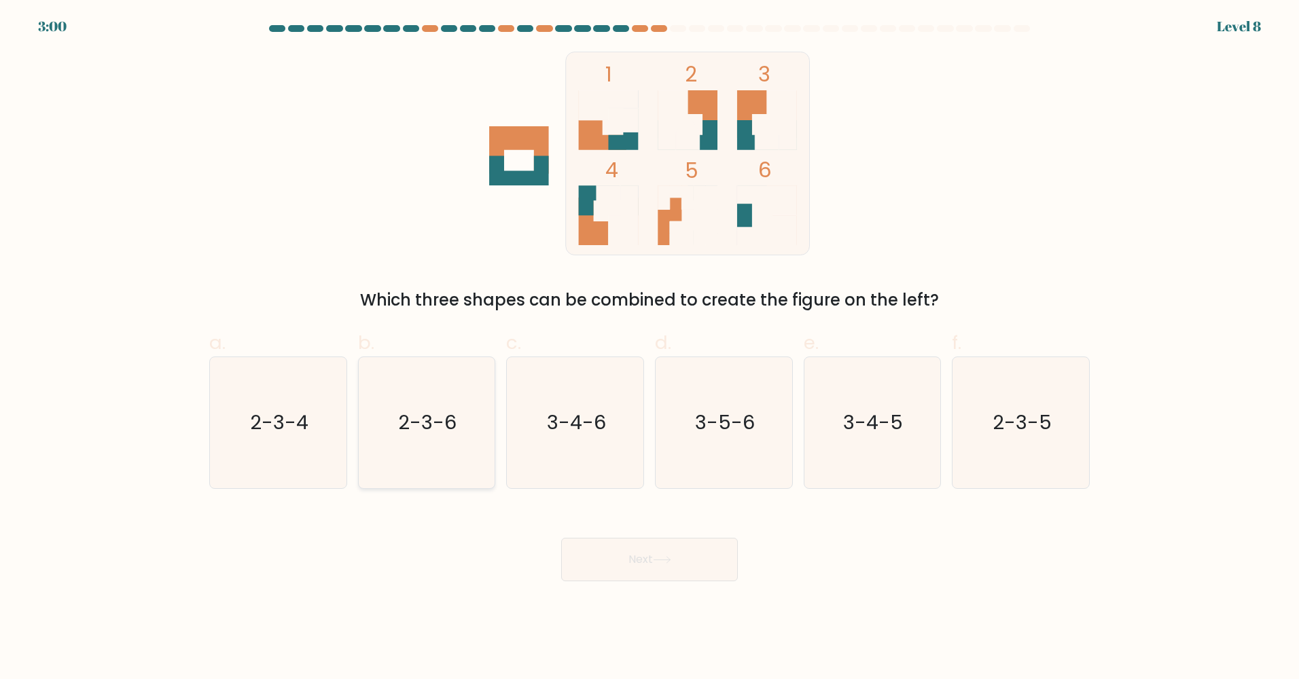
click at [403, 416] on text "2-3-6" at bounding box center [428, 423] width 58 height 27
click at [627, 564] on button "Next" at bounding box center [649, 559] width 177 height 43
click at [467, 449] on icon "2-3-6" at bounding box center [426, 422] width 131 height 131
click at [649, 348] on input "b. 2-3-6" at bounding box center [649, 344] width 1 height 9
radio input "true"
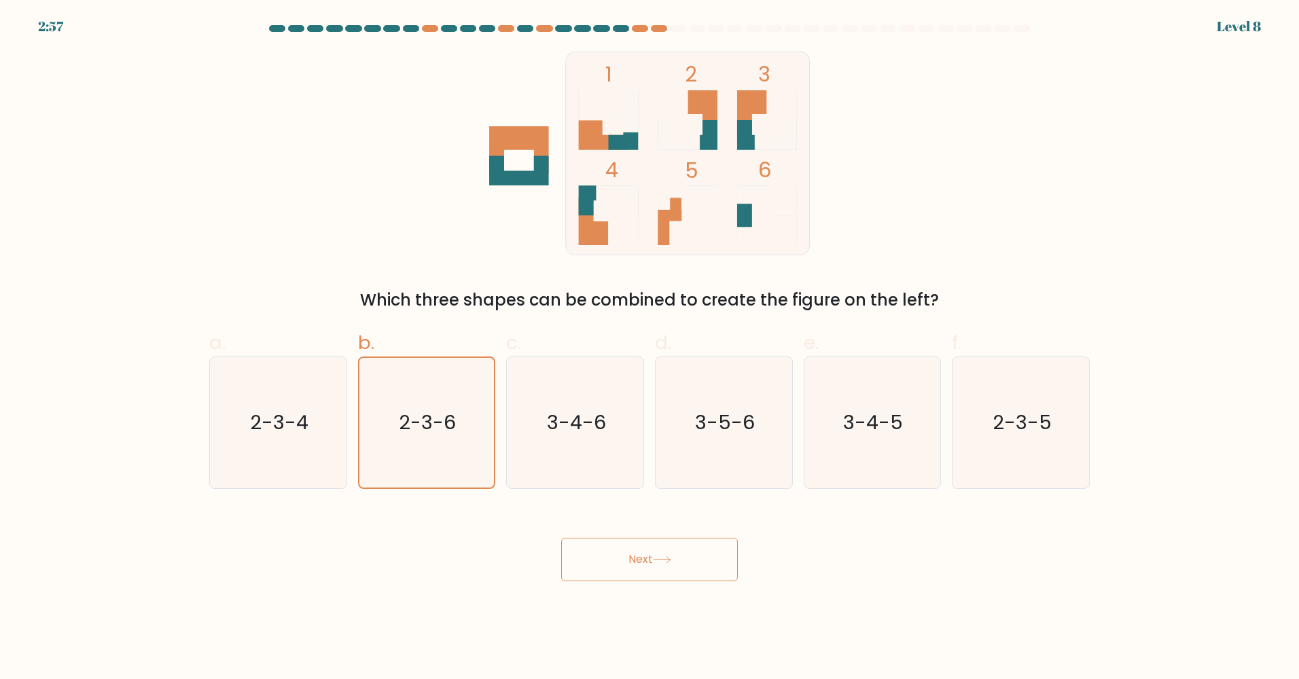
click at [617, 560] on button "Next" at bounding box center [649, 559] width 177 height 43
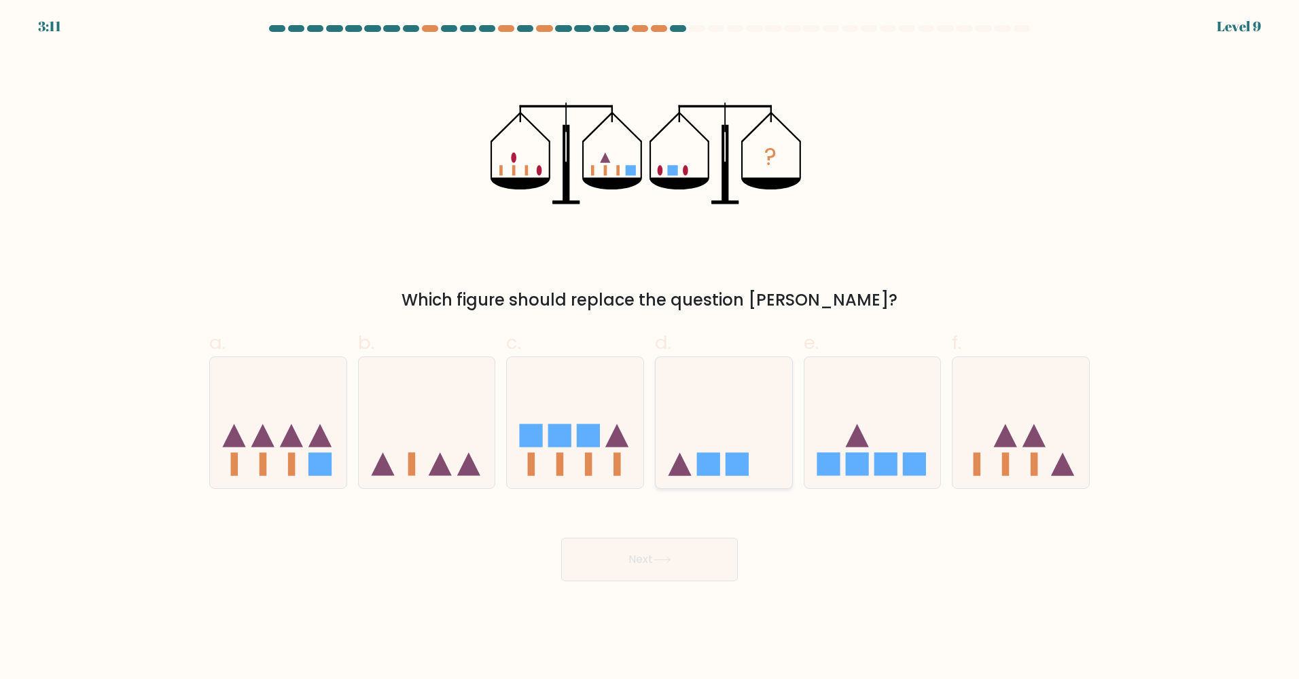
click at [761, 438] on icon at bounding box center [723, 423] width 137 height 113
click at [650, 348] on input "d." at bounding box center [649, 344] width 1 height 9
radio input "true"
click at [644, 558] on button "Next" at bounding box center [649, 559] width 177 height 43
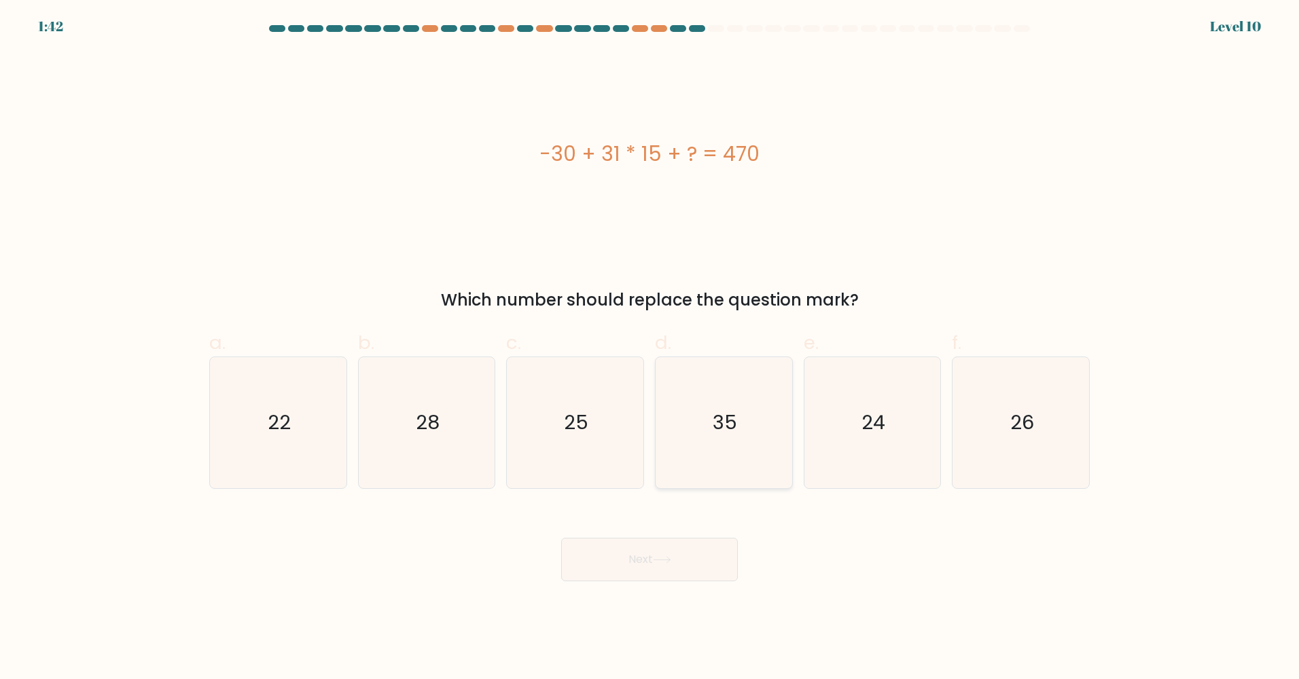
click at [769, 433] on icon "35" at bounding box center [723, 422] width 131 height 131
click at [650, 348] on input "d. 35" at bounding box center [649, 344] width 1 height 9
radio input "true"
click at [672, 575] on button "Next" at bounding box center [649, 559] width 177 height 43
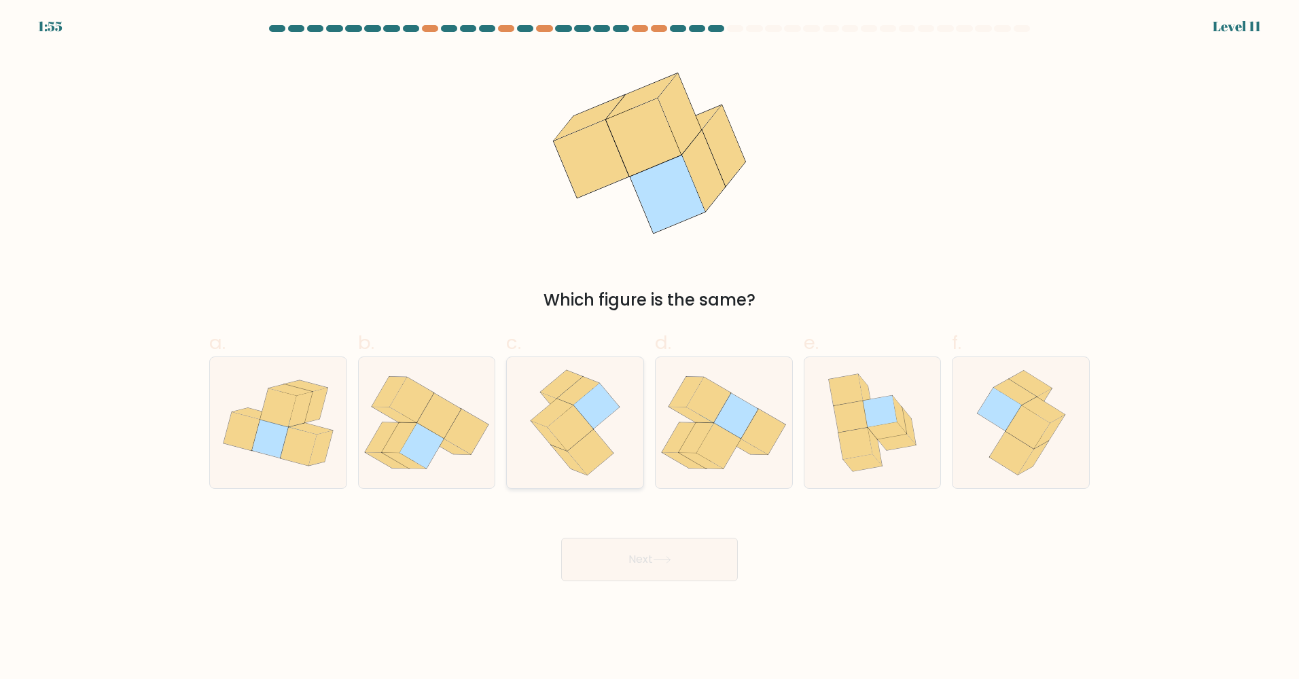
click at [568, 459] on icon at bounding box center [569, 461] width 35 height 30
click at [649, 348] on input "c." at bounding box center [649, 344] width 1 height 9
radio input "true"
click at [669, 544] on button "Next" at bounding box center [649, 559] width 177 height 43
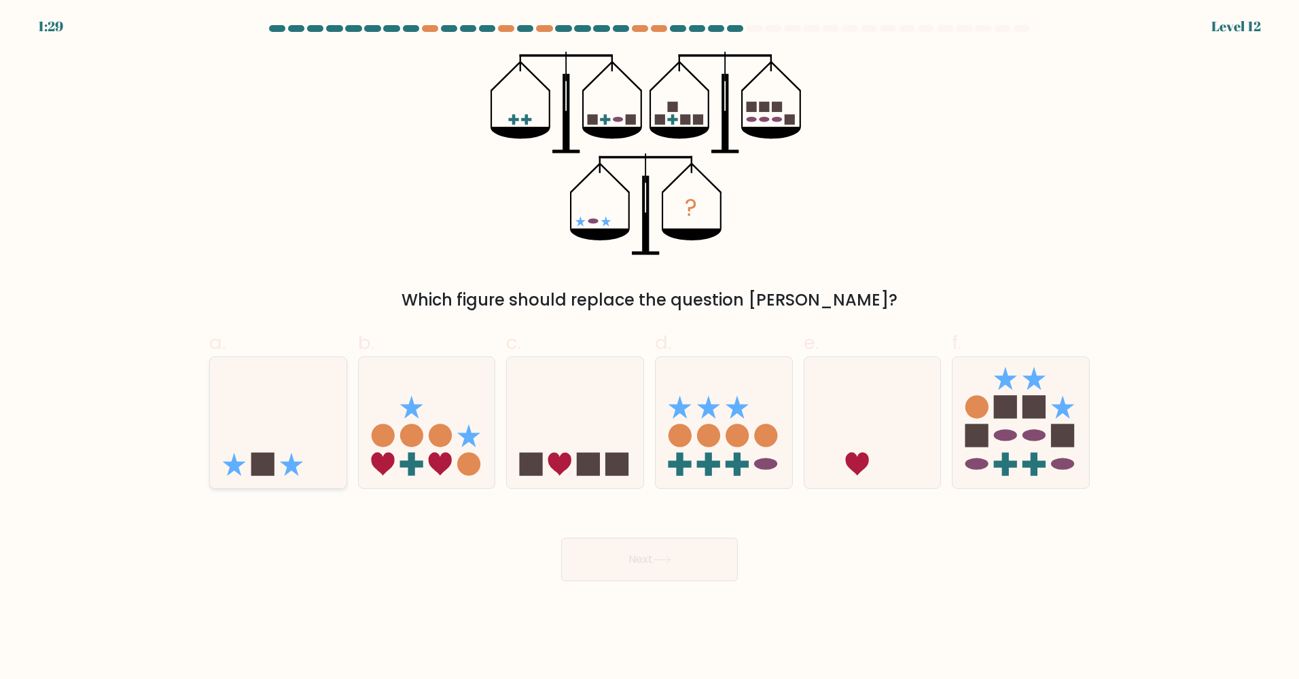
click at [248, 477] on icon at bounding box center [278, 423] width 137 height 113
click at [649, 348] on input "a." at bounding box center [649, 344] width 1 height 9
radio input "true"
click at [675, 549] on button "Next" at bounding box center [649, 559] width 177 height 43
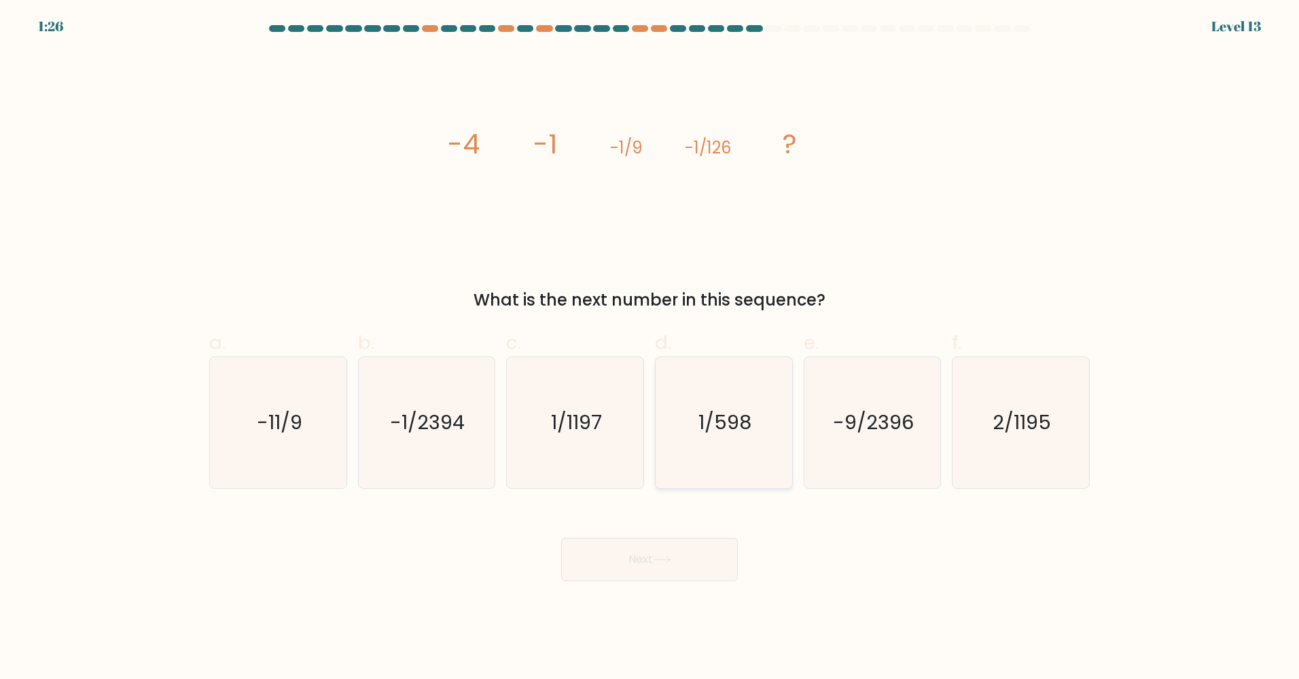
click at [705, 436] on text "1/598" at bounding box center [724, 423] width 53 height 27
click at [650, 348] on input "d. 1/598" at bounding box center [649, 344] width 1 height 9
radio input "true"
click at [681, 560] on button "Next" at bounding box center [649, 559] width 177 height 43
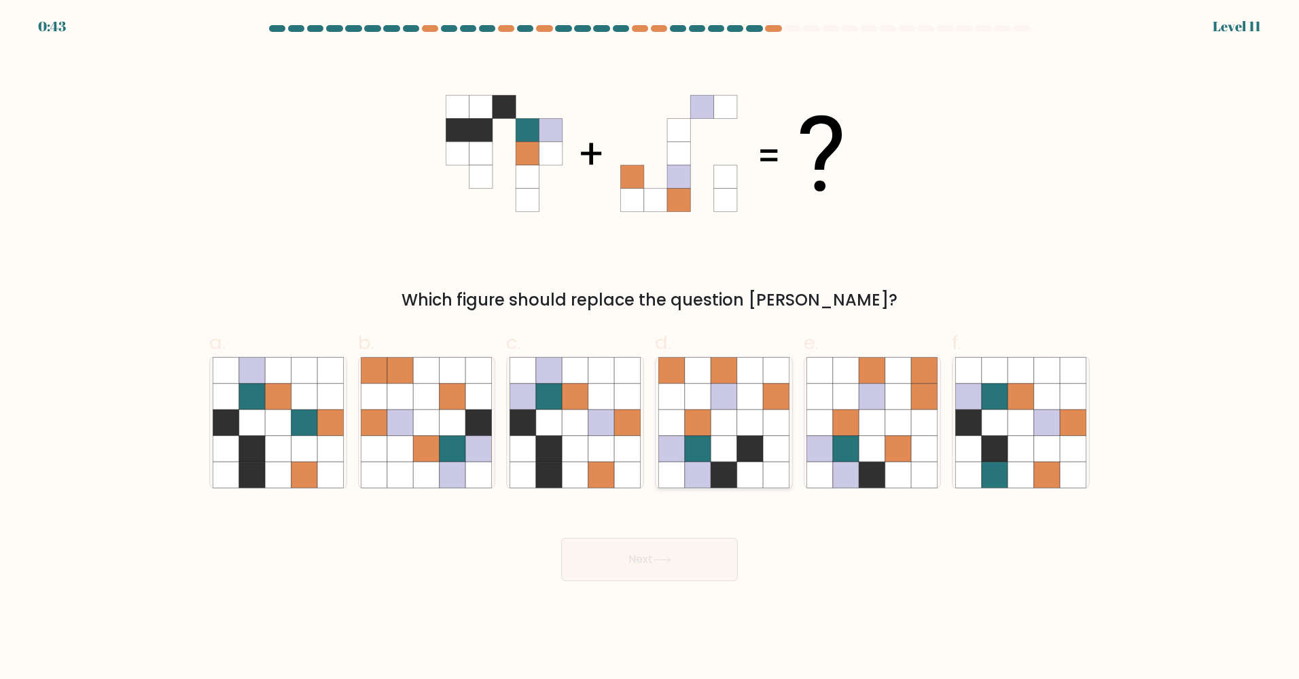
click at [704, 468] on icon at bounding box center [698, 475] width 26 height 26
click at [650, 348] on input "d." at bounding box center [649, 344] width 1 height 9
radio input "true"
click at [615, 570] on button "Next" at bounding box center [649, 559] width 177 height 43
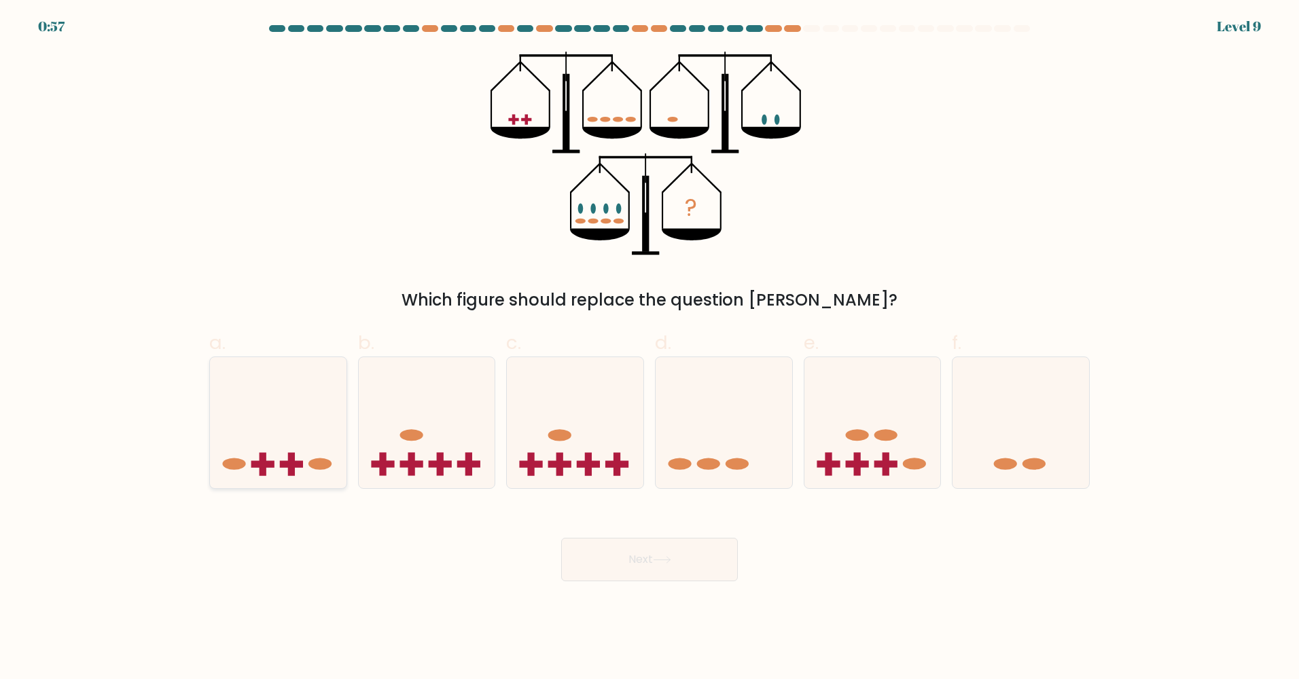
click at [296, 433] on icon at bounding box center [278, 423] width 137 height 113
click at [649, 348] on input "a." at bounding box center [649, 344] width 1 height 9
radio input "true"
click at [608, 550] on button "Next" at bounding box center [649, 559] width 177 height 43
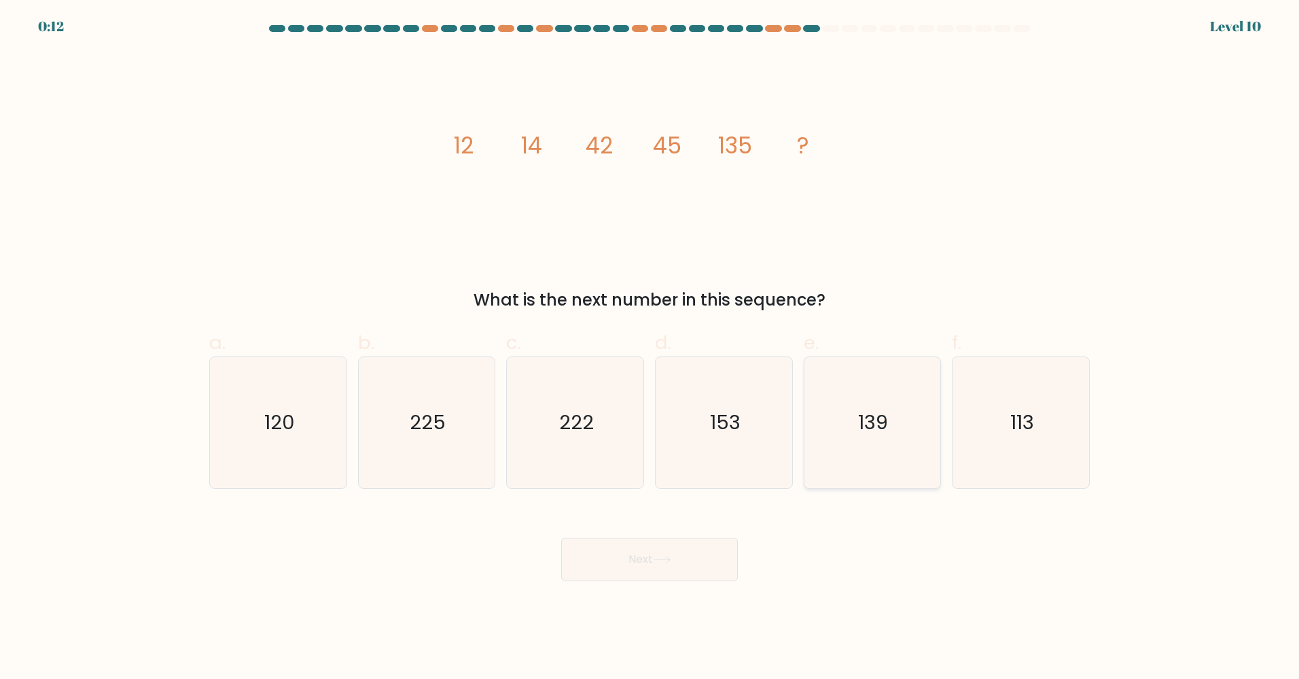
click at [867, 422] on text "139" at bounding box center [873, 423] width 30 height 27
click at [650, 348] on input "e. 139" at bounding box center [649, 344] width 1 height 9
radio input "true"
click at [629, 575] on button "Next" at bounding box center [649, 559] width 177 height 43
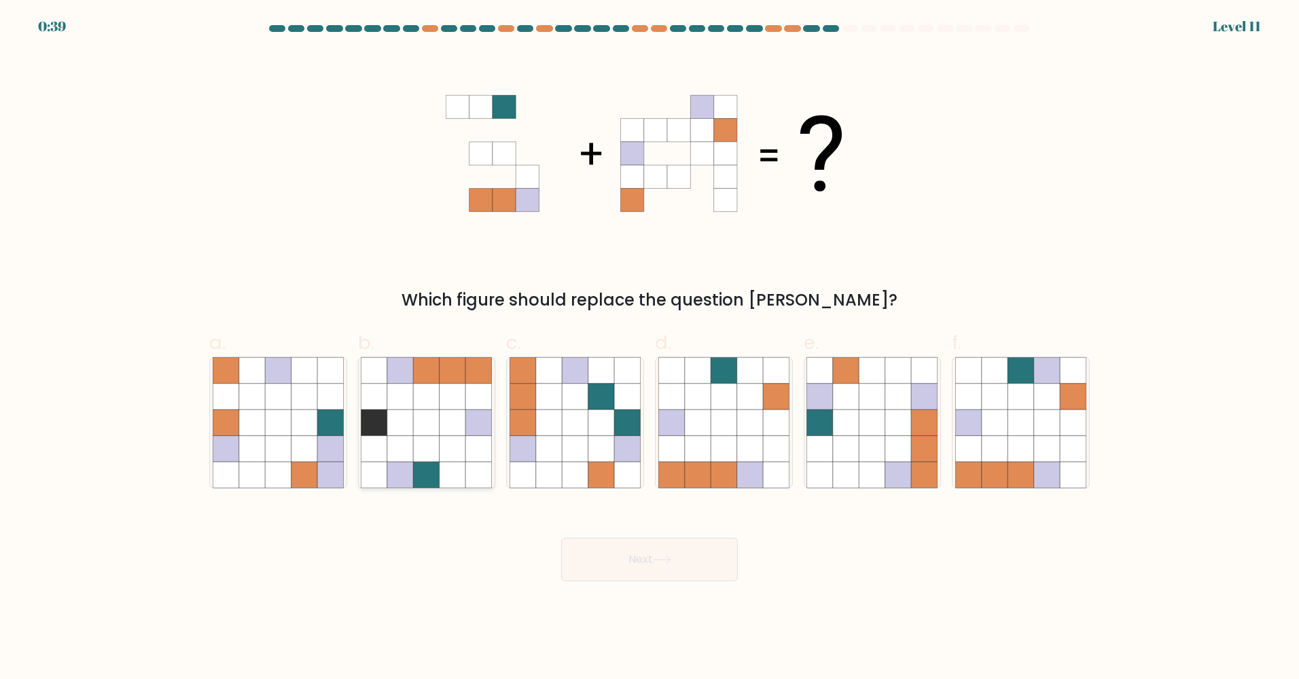
click at [416, 368] on icon at bounding box center [427, 371] width 26 height 26
click at [649, 348] on input "b." at bounding box center [649, 344] width 1 height 9
radio input "true"
click at [615, 573] on button "Next" at bounding box center [649, 559] width 177 height 43
click at [608, 556] on button "Next" at bounding box center [649, 559] width 177 height 43
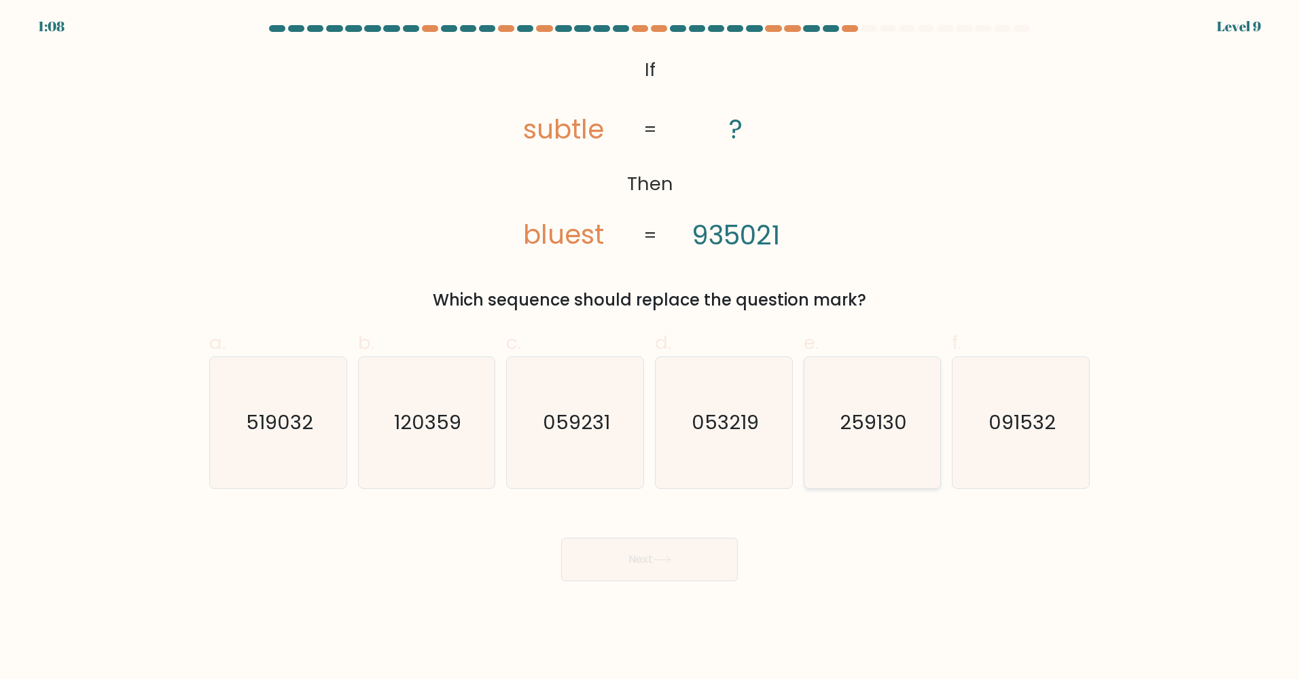
click at [855, 433] on text "259130" at bounding box center [872, 423] width 67 height 27
click at [650, 348] on input "e. 259130" at bounding box center [649, 344] width 1 height 9
radio input "true"
click at [621, 567] on button "Next" at bounding box center [649, 559] width 177 height 43
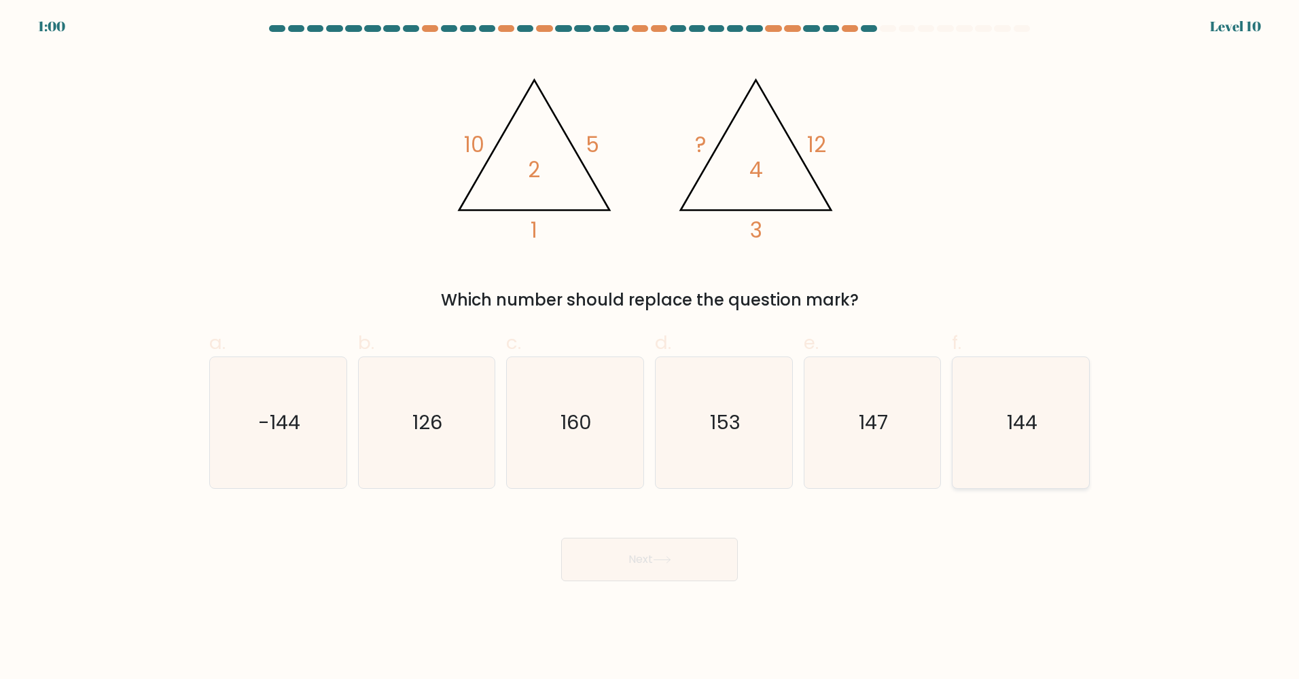
click at [981, 413] on icon "144" at bounding box center [1020, 422] width 131 height 131
click at [650, 348] on input "f. 144" at bounding box center [649, 344] width 1 height 9
radio input "true"
click at [650, 559] on button "Next" at bounding box center [649, 559] width 177 height 43
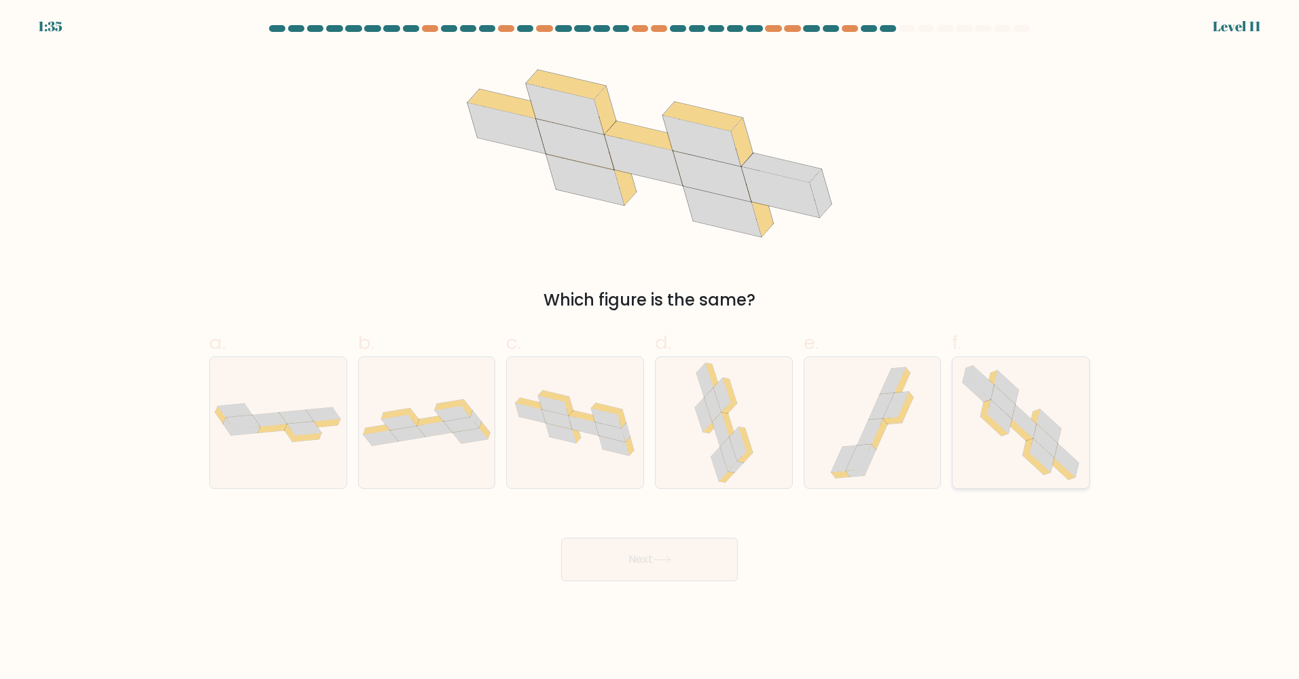
click at [1051, 465] on icon at bounding box center [1042, 455] width 24 height 33
click at [650, 348] on input "f." at bounding box center [649, 344] width 1 height 9
radio input "true"
click at [664, 554] on button "Next" at bounding box center [649, 559] width 177 height 43
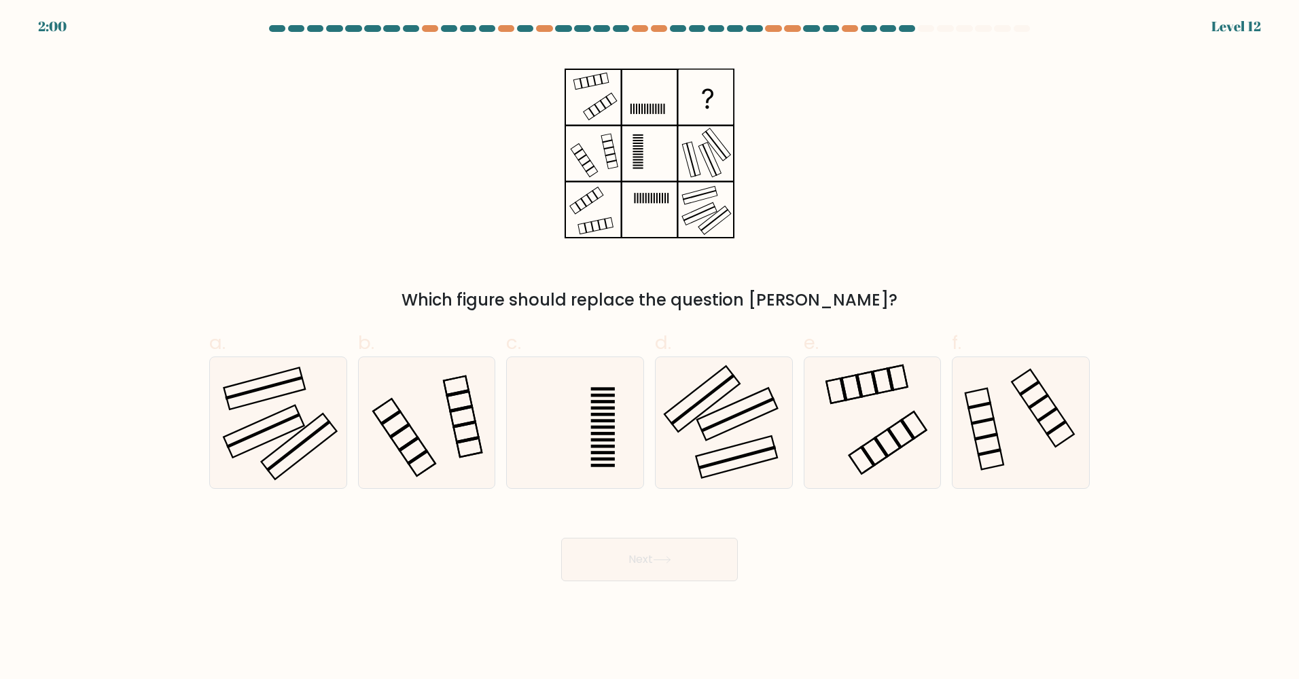
click at [702, 331] on label "d." at bounding box center [724, 409] width 138 height 160
click at [650, 340] on input "d." at bounding box center [649, 344] width 1 height 9
radio input "true"
click at [653, 561] on button "Next" at bounding box center [649, 559] width 177 height 43
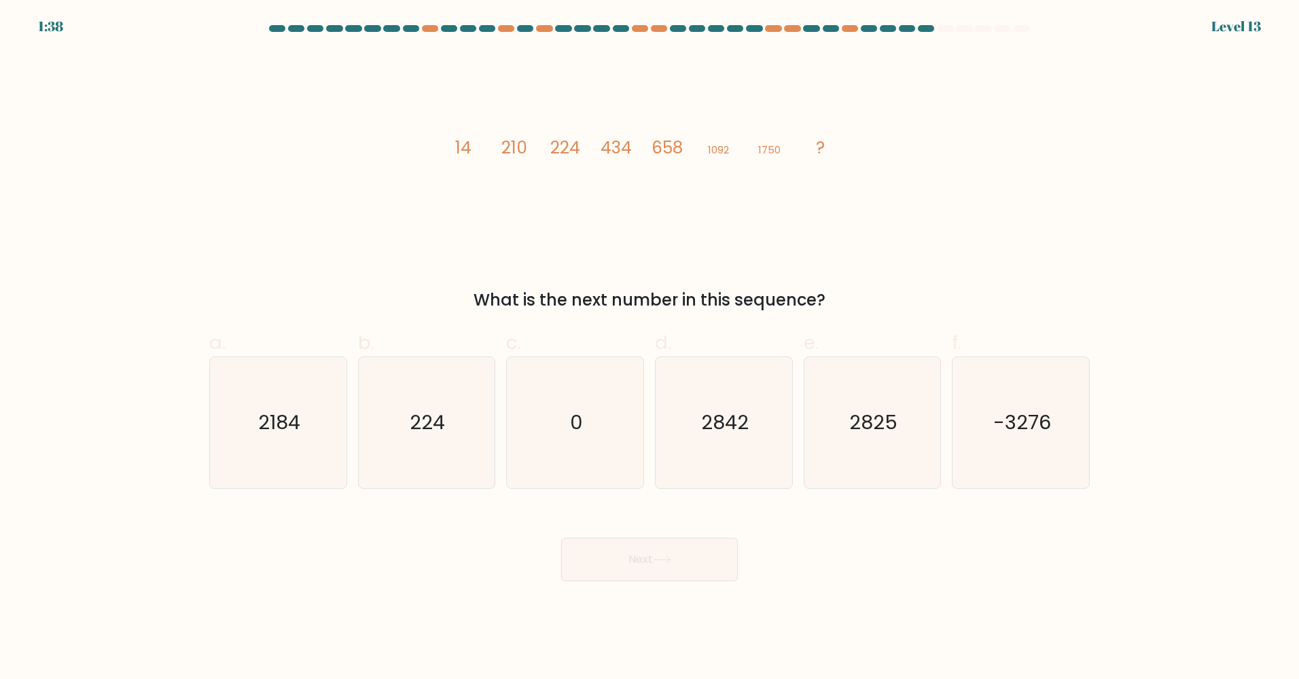
click at [651, 573] on button "Next" at bounding box center [649, 559] width 177 height 43
click at [715, 445] on icon "2842" at bounding box center [723, 422] width 131 height 131
click at [650, 348] on input "d. 2842" at bounding box center [649, 344] width 1 height 9
radio input "true"
click at [674, 554] on button "Next" at bounding box center [649, 559] width 177 height 43
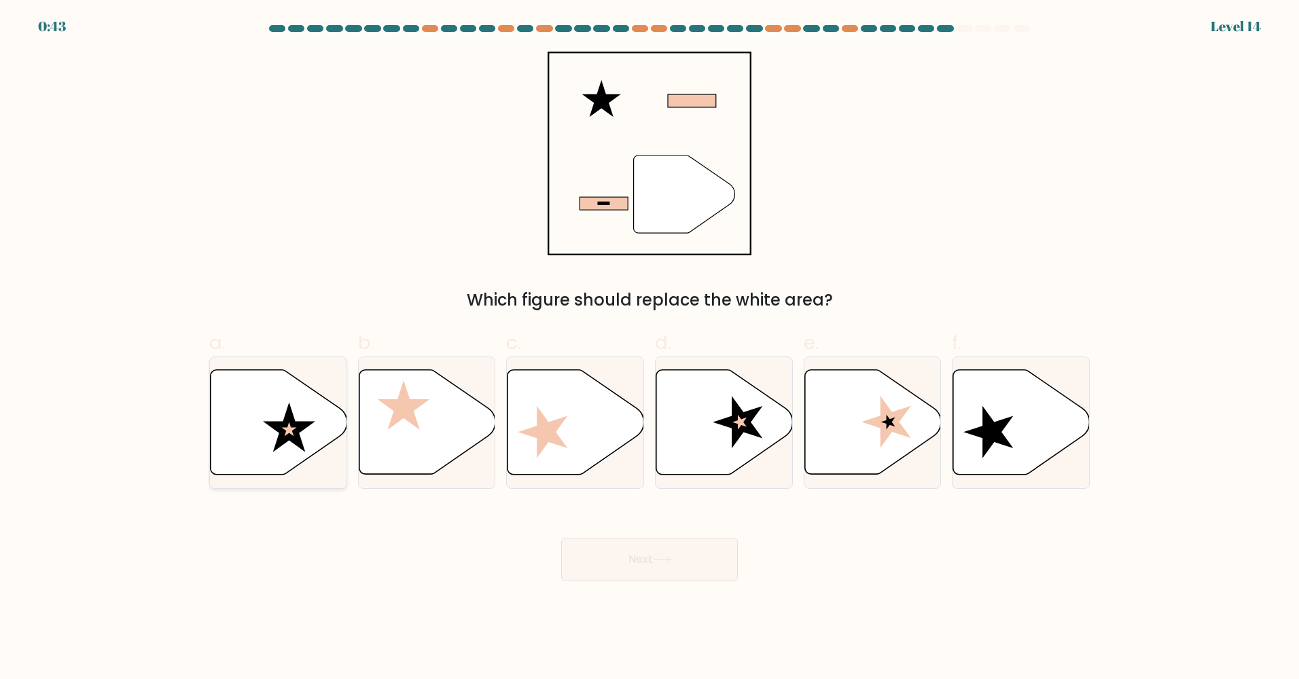
click at [309, 389] on icon at bounding box center [279, 422] width 137 height 105
click at [649, 348] on input "a." at bounding box center [649, 344] width 1 height 9
radio input "true"
click at [601, 553] on button "Next" at bounding box center [649, 559] width 177 height 43
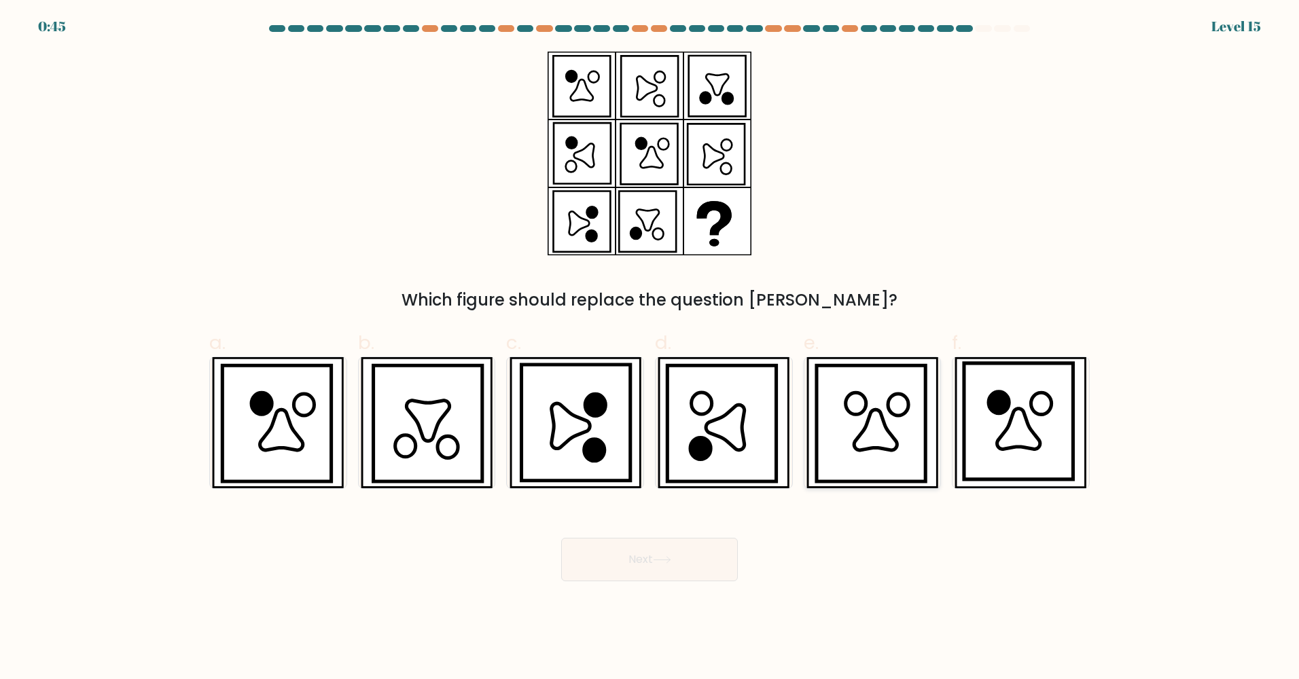
click at [903, 429] on icon at bounding box center [870, 424] width 109 height 116
click at [650, 348] on input "e." at bounding box center [649, 344] width 1 height 9
radio input "true"
click at [632, 573] on button "Next" at bounding box center [649, 559] width 177 height 43
click at [632, 560] on button "Next" at bounding box center [649, 559] width 177 height 43
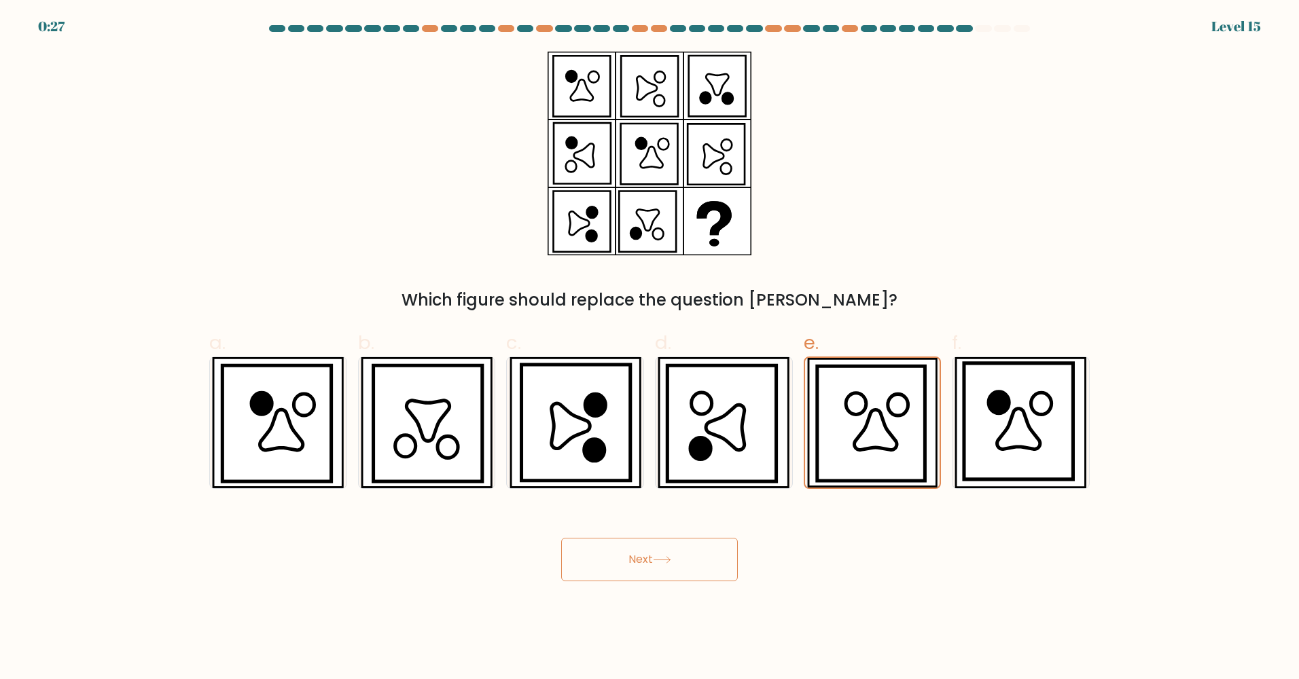
click at [649, 572] on button "Next" at bounding box center [649, 559] width 177 height 43
click at [650, 571] on button "Next" at bounding box center [649, 559] width 177 height 43
click at [649, 570] on button "Next" at bounding box center [649, 559] width 177 height 43
click at [650, 568] on button "Next" at bounding box center [649, 559] width 177 height 43
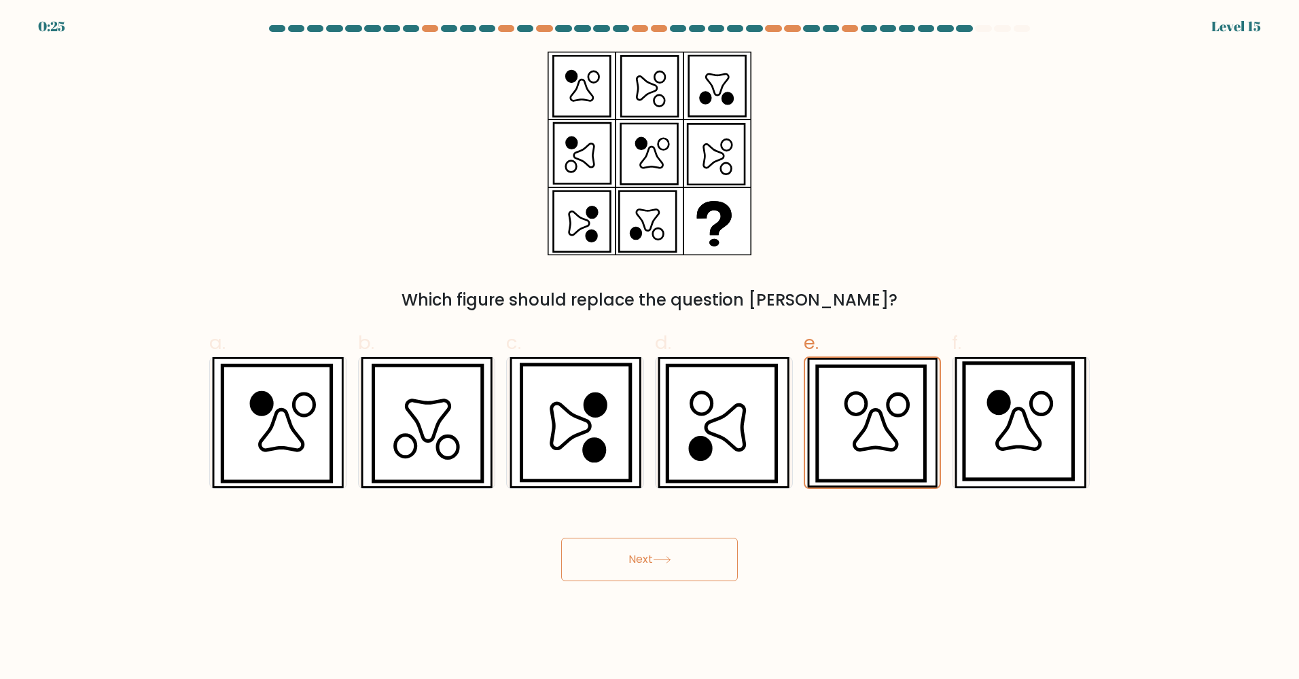
click at [650, 567] on button "Next" at bounding box center [649, 559] width 177 height 43
click at [651, 566] on button "Next" at bounding box center [649, 559] width 177 height 43
click at [652, 565] on button "Next" at bounding box center [649, 559] width 177 height 43
click at [652, 562] on button "Next" at bounding box center [649, 559] width 177 height 43
click at [652, 561] on button "Next" at bounding box center [649, 559] width 177 height 43
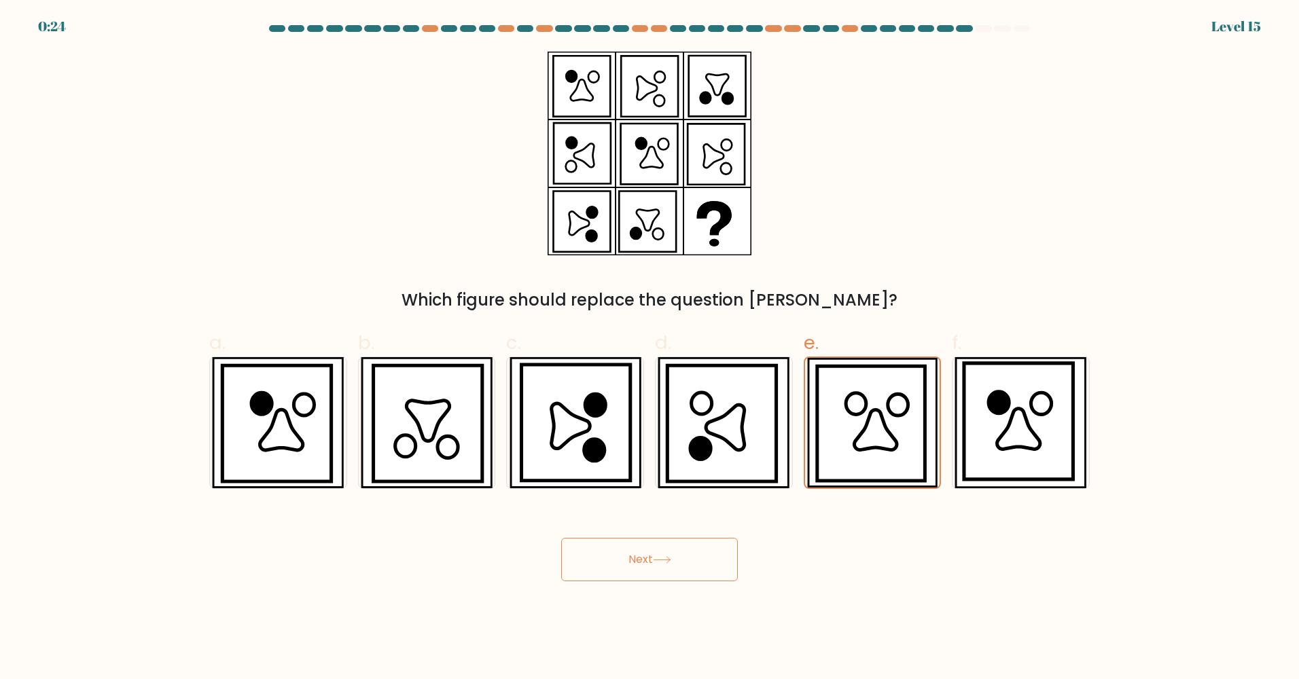
click at [652, 561] on button "Next" at bounding box center [649, 559] width 177 height 43
click at [652, 560] on button "Next" at bounding box center [649, 559] width 177 height 43
click at [653, 560] on button "Next" at bounding box center [649, 559] width 177 height 43
click at [654, 559] on button "Next" at bounding box center [649, 559] width 177 height 43
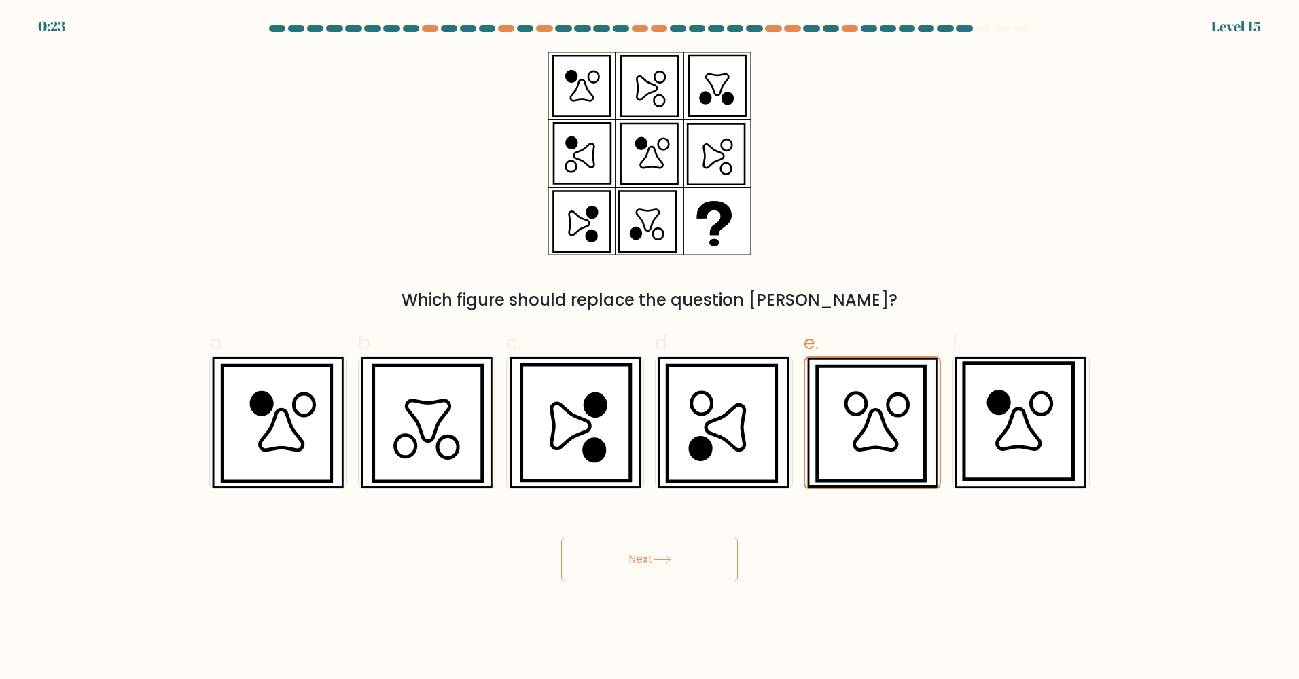
click at [654, 559] on button "Next" at bounding box center [649, 559] width 177 height 43
click at [654, 558] on button "Next" at bounding box center [649, 559] width 177 height 43
click at [657, 556] on button "Next" at bounding box center [649, 559] width 177 height 43
click at [657, 556] on icon at bounding box center [662, 559] width 18 height 7
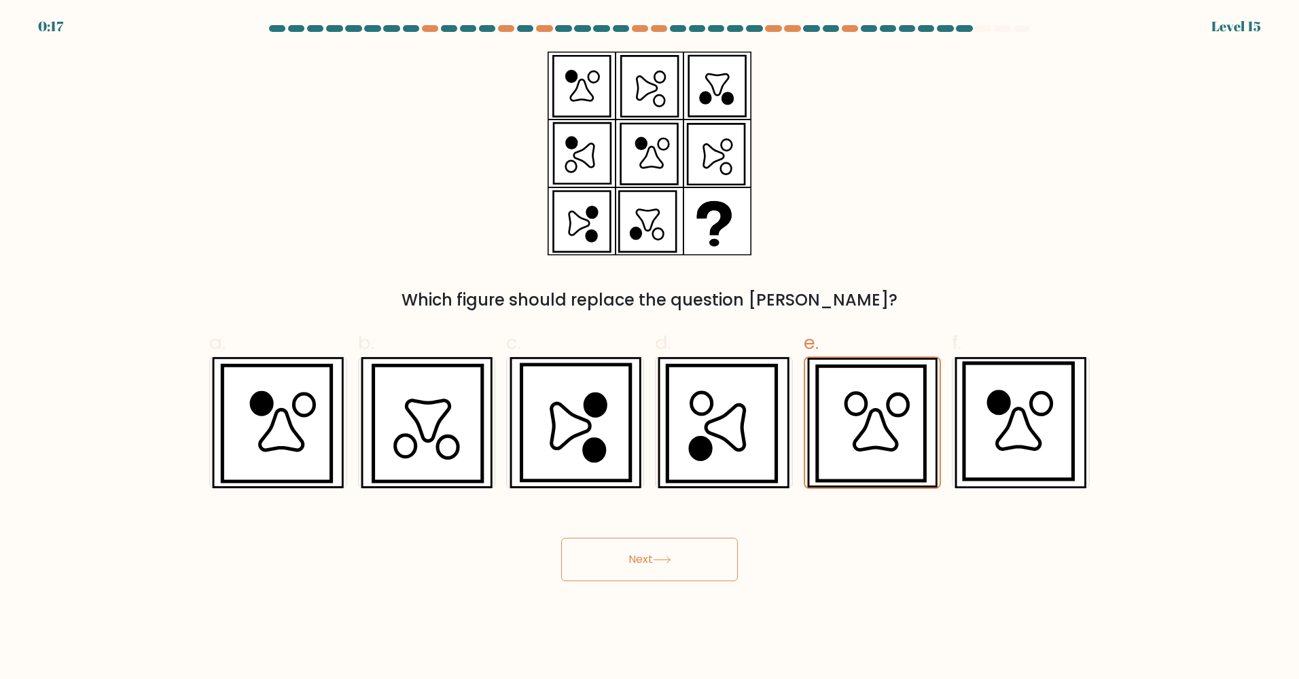
click at [657, 553] on button "Next" at bounding box center [649, 559] width 177 height 43
click at [653, 550] on button "Next" at bounding box center [649, 559] width 177 height 43
click at [653, 549] on button "Next" at bounding box center [649, 559] width 177 height 43
click at [652, 548] on button "Next" at bounding box center [649, 559] width 177 height 43
click at [649, 548] on button "Next" at bounding box center [649, 559] width 177 height 43
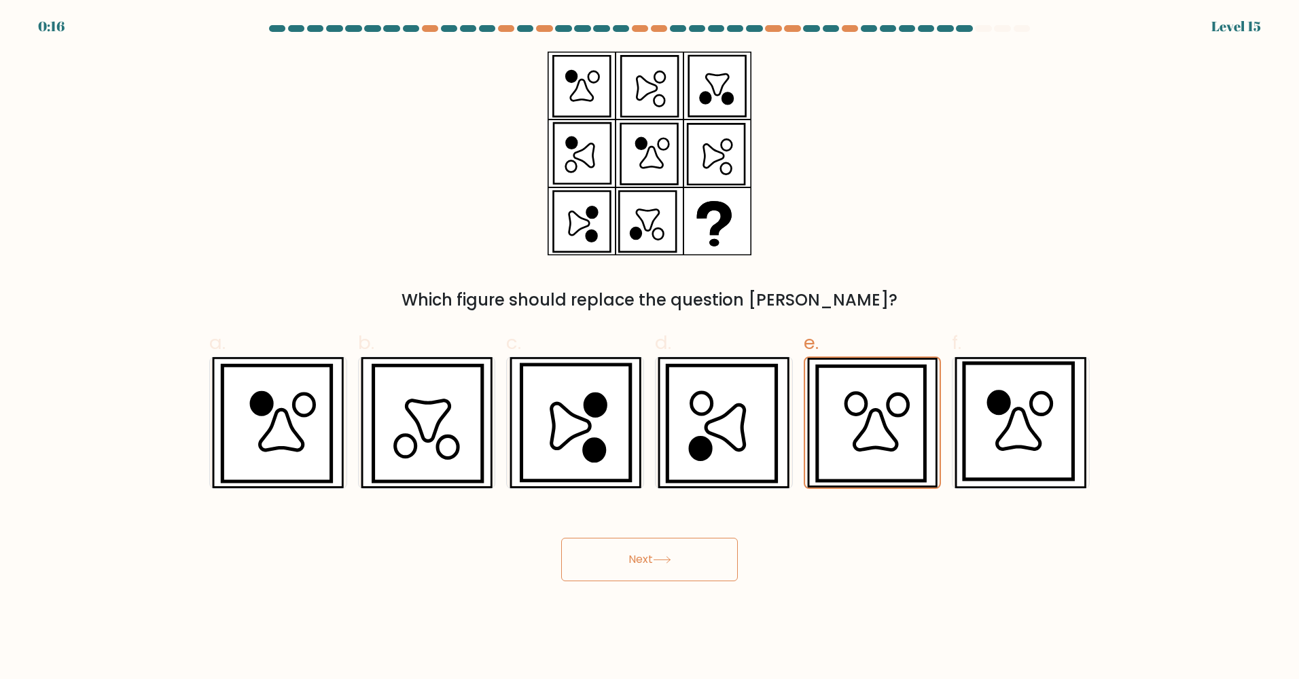
click at [651, 545] on button "Next" at bounding box center [649, 559] width 177 height 43
drag, startPoint x: 645, startPoint y: 549, endPoint x: 653, endPoint y: 528, distance: 22.6
click at [651, 530] on div "Next" at bounding box center [649, 543] width 897 height 76
click at [864, 375] on icon at bounding box center [871, 423] width 108 height 115
click at [650, 348] on input "e." at bounding box center [649, 344] width 1 height 9
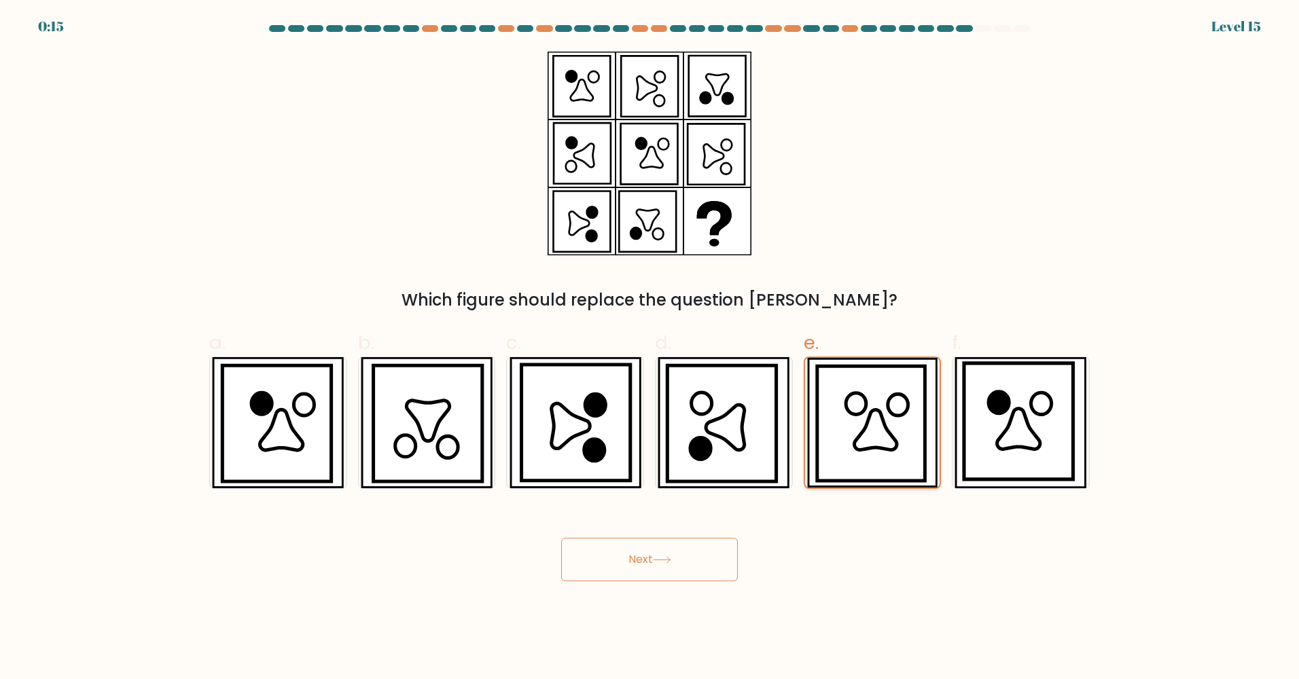
click at [864, 375] on icon at bounding box center [871, 423] width 108 height 115
click at [650, 348] on input "e." at bounding box center [649, 344] width 1 height 9
click at [861, 376] on icon at bounding box center [871, 423] width 108 height 115
click at [650, 348] on input "e." at bounding box center [649, 344] width 1 height 9
click at [647, 553] on button "Next" at bounding box center [649, 559] width 177 height 43
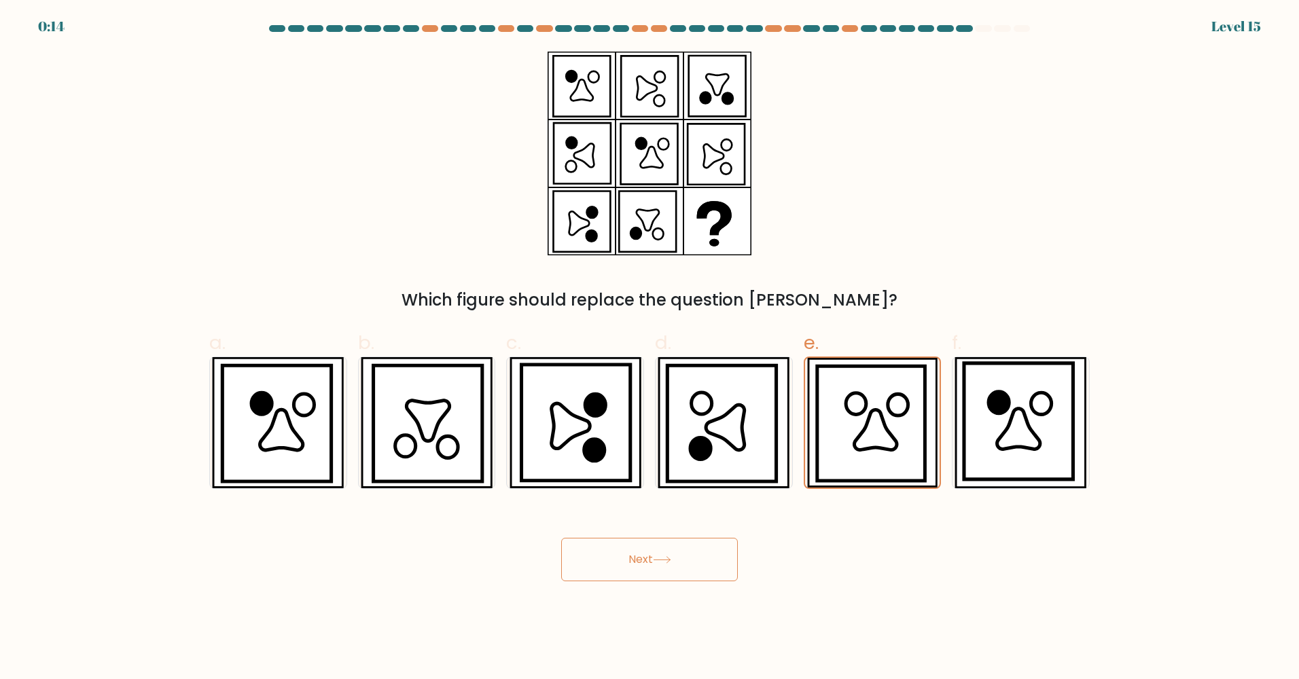
click at [647, 553] on button "Next" at bounding box center [649, 559] width 177 height 43
click at [644, 548] on button "Next" at bounding box center [649, 559] width 177 height 43
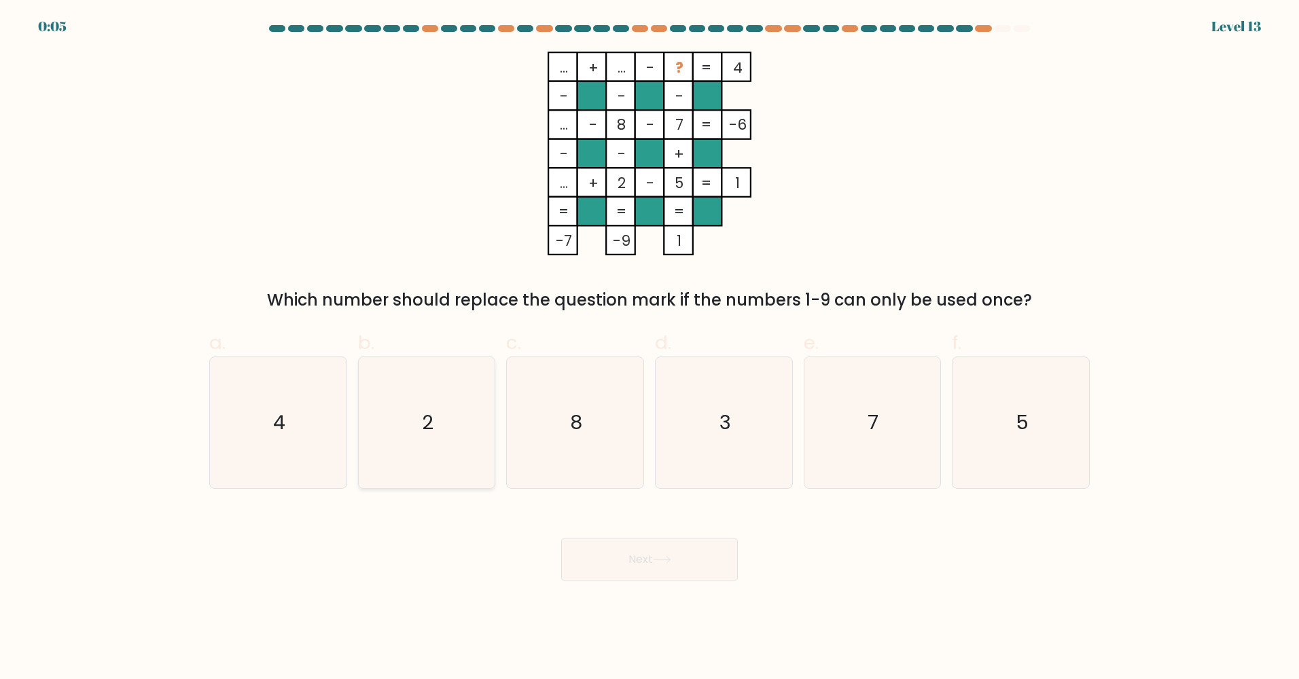
drag, startPoint x: 289, startPoint y: 422, endPoint x: 367, endPoint y: 459, distance: 86.3
click at [288, 423] on icon "4" at bounding box center [278, 422] width 131 height 131
click at [649, 348] on input "a. 4" at bounding box center [649, 344] width 1 height 9
radio input "true"
click at [636, 560] on button "Next" at bounding box center [649, 559] width 177 height 43
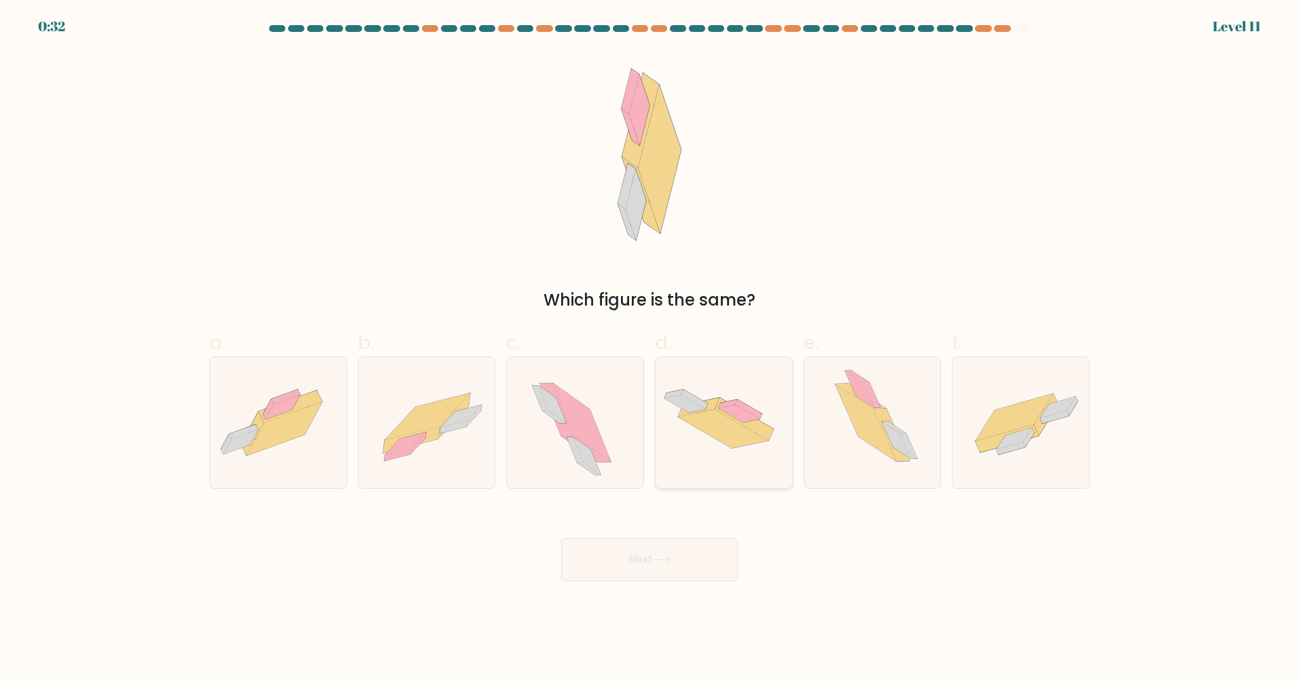
click at [768, 436] on icon at bounding box center [744, 419] width 58 height 43
click at [650, 348] on input "d." at bounding box center [649, 344] width 1 height 9
radio input "true"
click at [630, 564] on button "Next" at bounding box center [649, 559] width 177 height 43
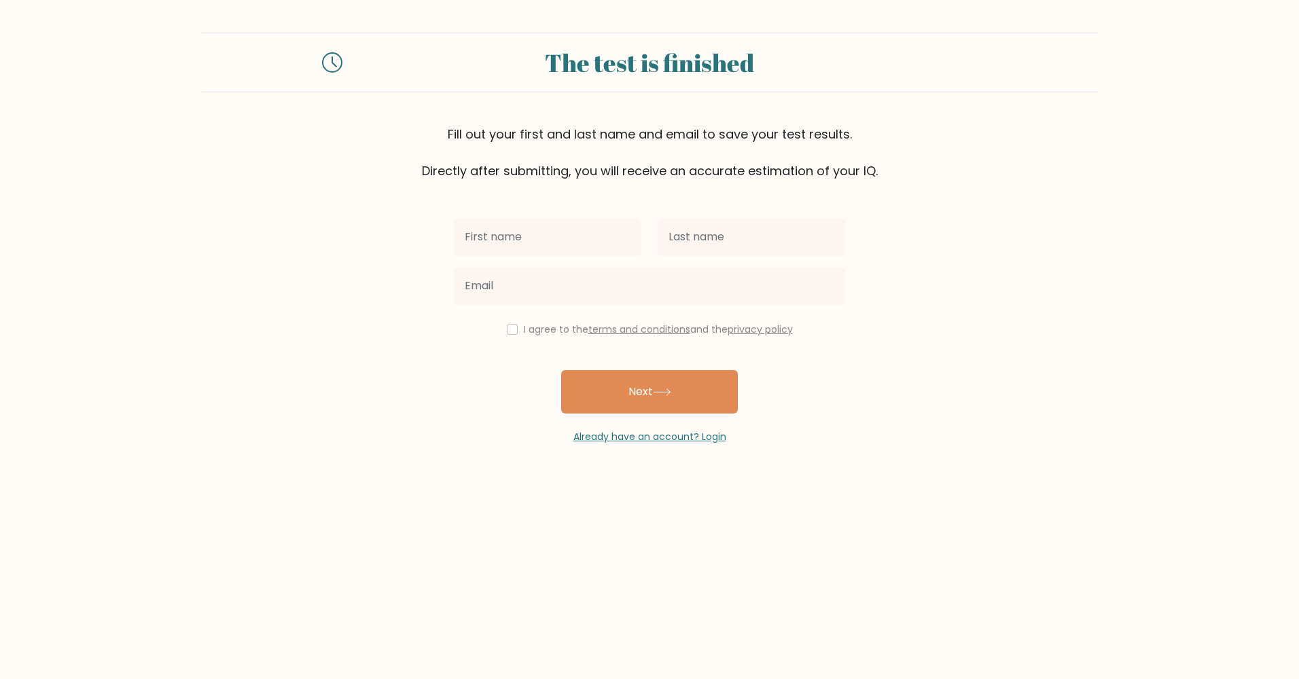
click at [556, 228] on input "text" at bounding box center [547, 237] width 187 height 38
type input "israel"
type input "kehinde"
type input "[EMAIL_ADDRESS][DOMAIN_NAME]"
click at [514, 326] on div "I agree to the terms and conditions and the privacy policy" at bounding box center [650, 329] width 408 height 16
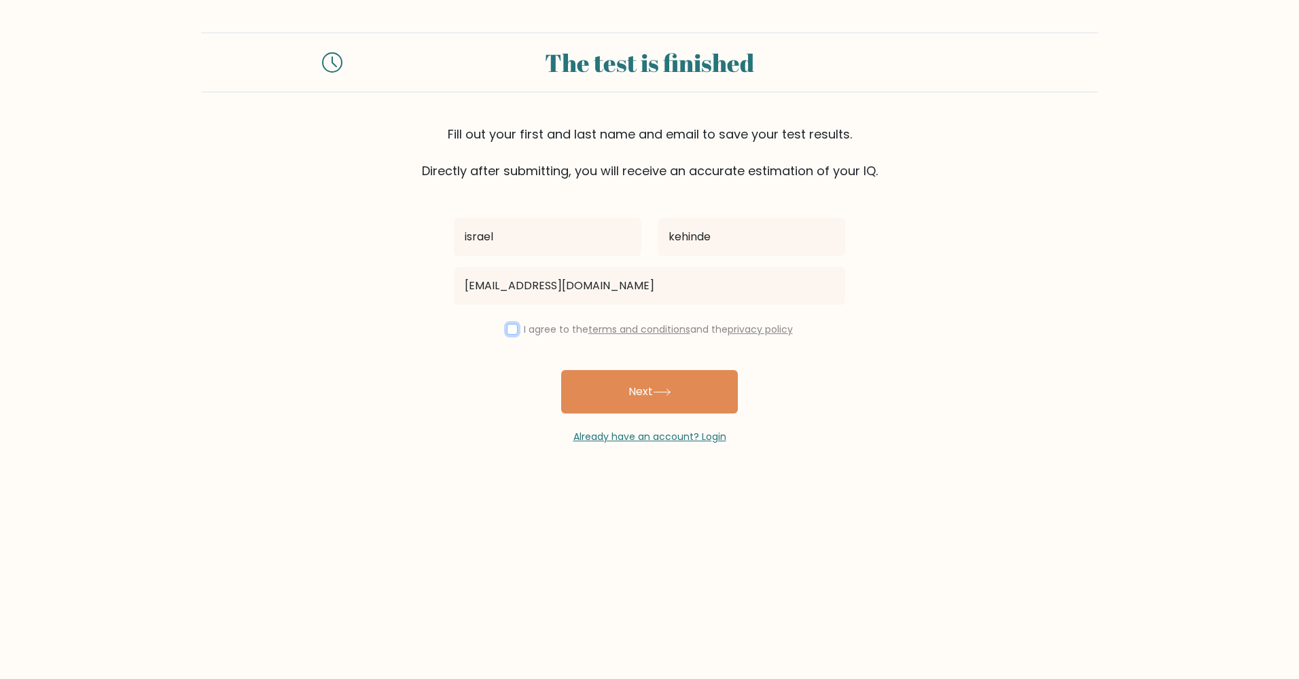
click at [507, 330] on input "checkbox" at bounding box center [512, 329] width 11 height 11
checkbox input "true"
click at [585, 403] on button "Next" at bounding box center [649, 391] width 177 height 43
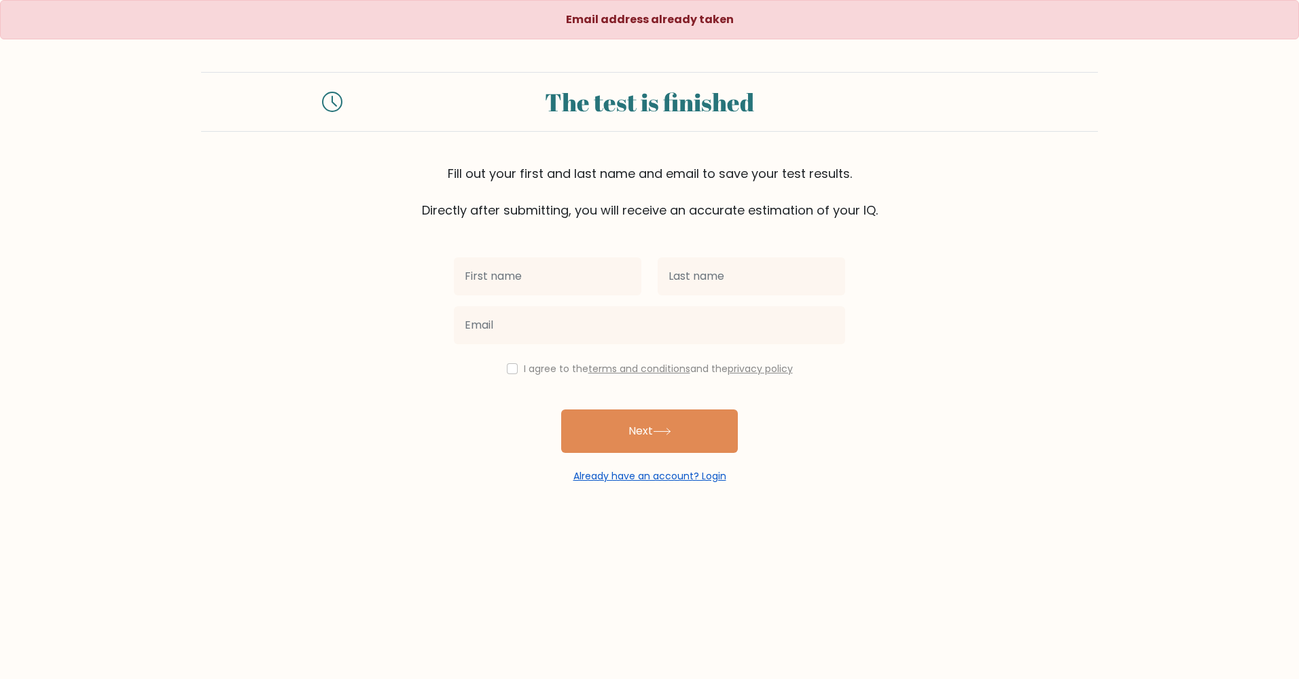
click at [642, 473] on link "Already have an account? Login" at bounding box center [649, 476] width 153 height 14
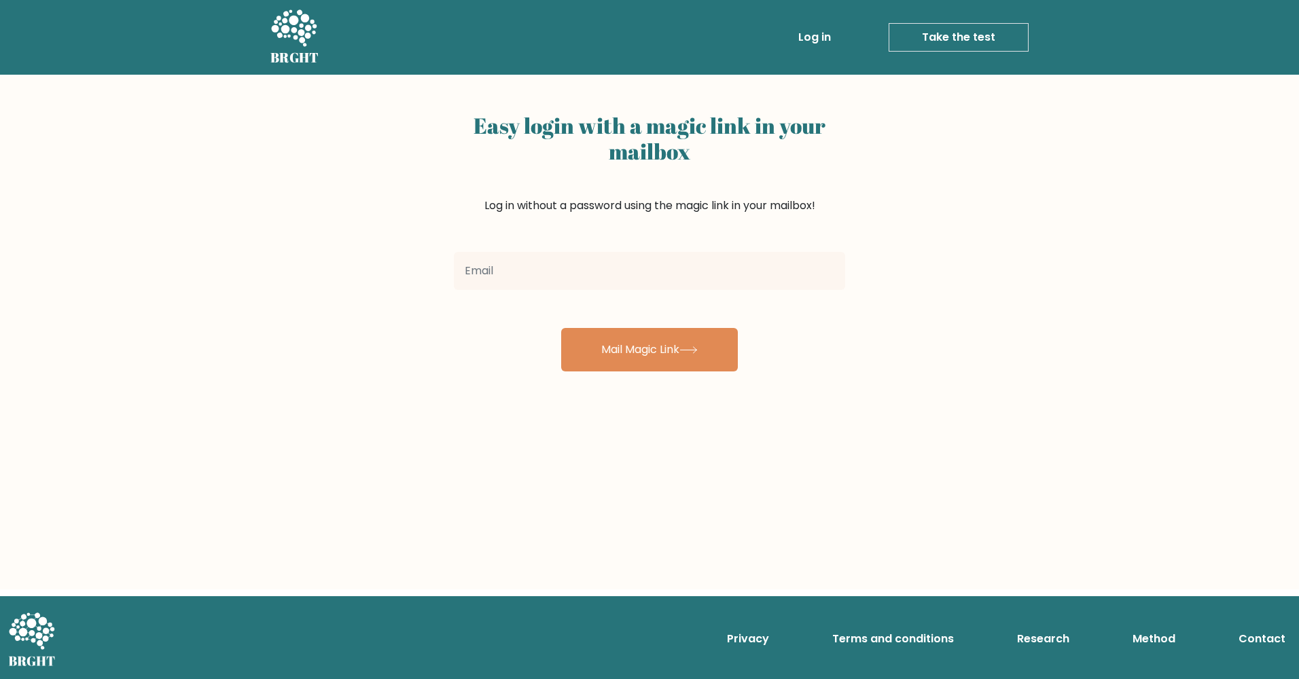
click at [580, 288] on input "email" at bounding box center [649, 271] width 391 height 38
type input "[EMAIL_ADDRESS][DOMAIN_NAME]"
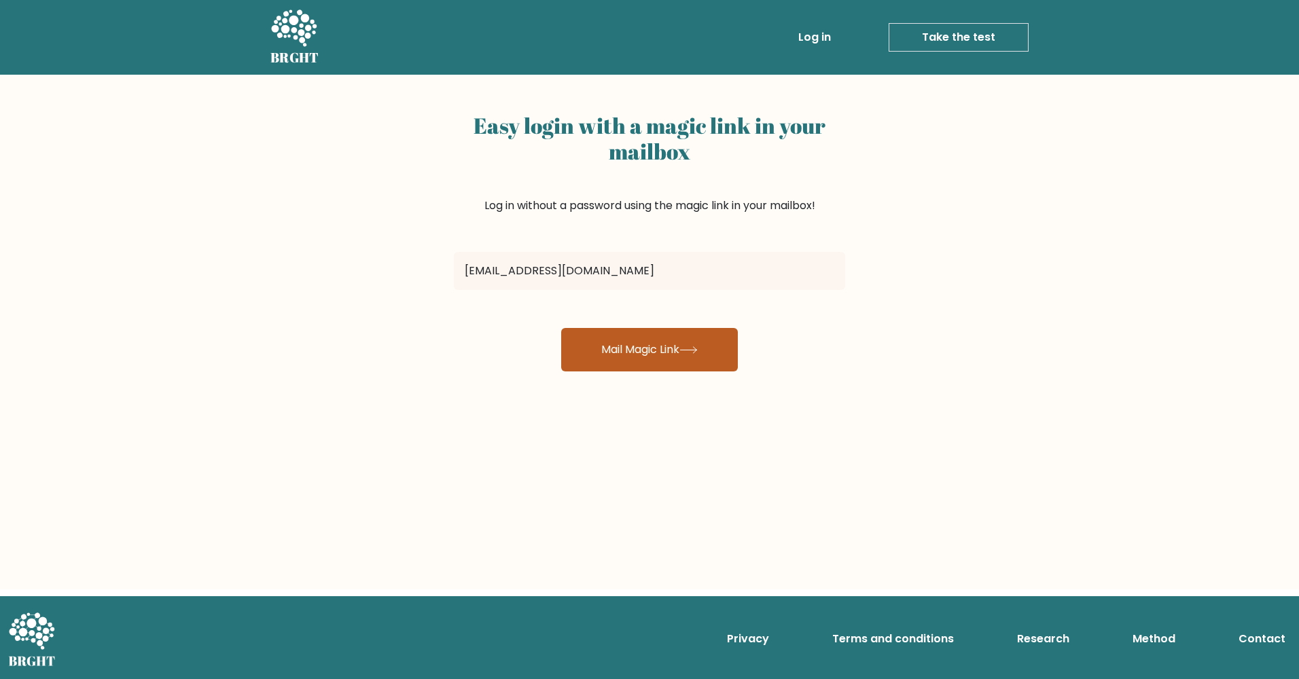
click at [636, 350] on button "Mail Magic Link" at bounding box center [649, 349] width 177 height 43
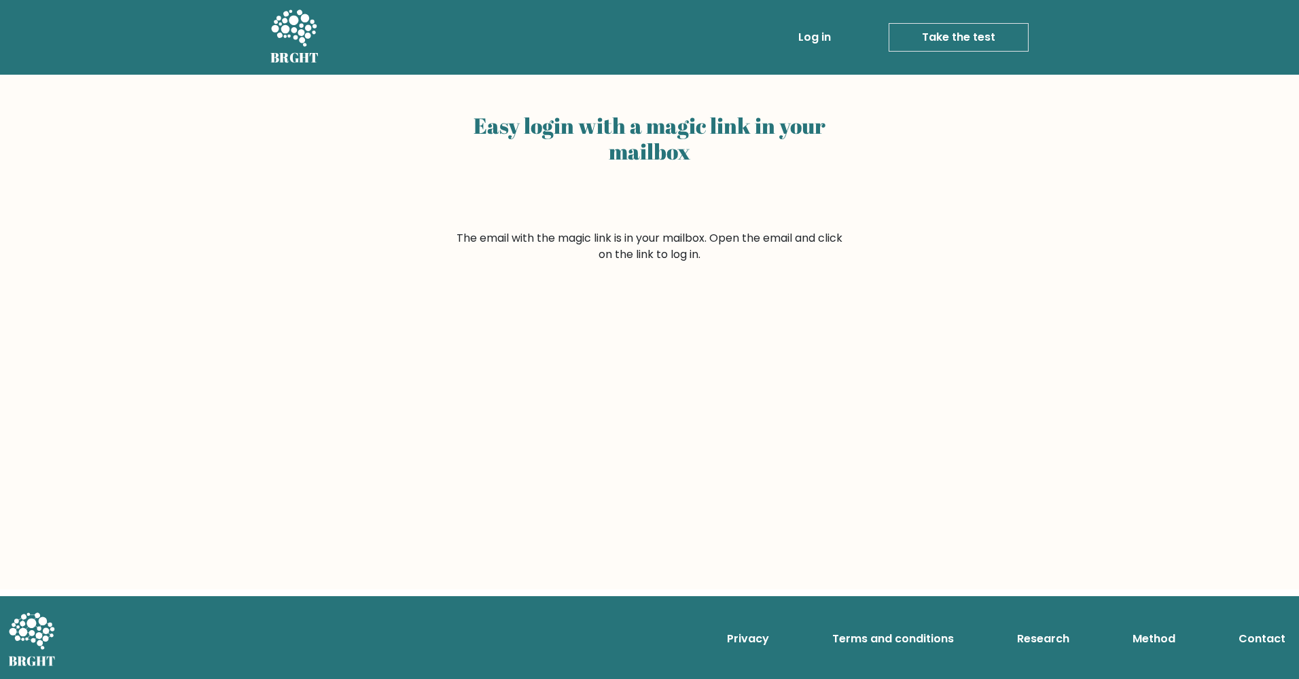
click at [808, 39] on link "Log in" at bounding box center [814, 37] width 43 height 27
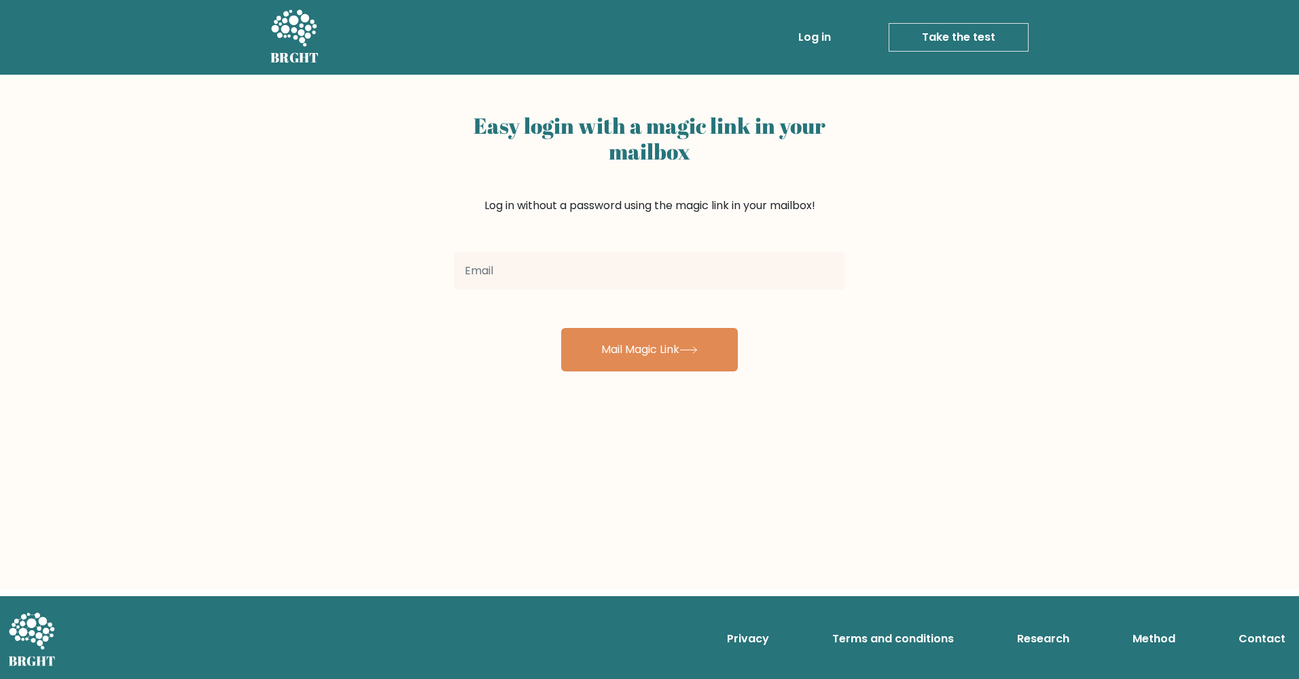
click at [588, 275] on input "email" at bounding box center [649, 271] width 391 height 38
type input "[EMAIL_ADDRESS][DOMAIN_NAME]"
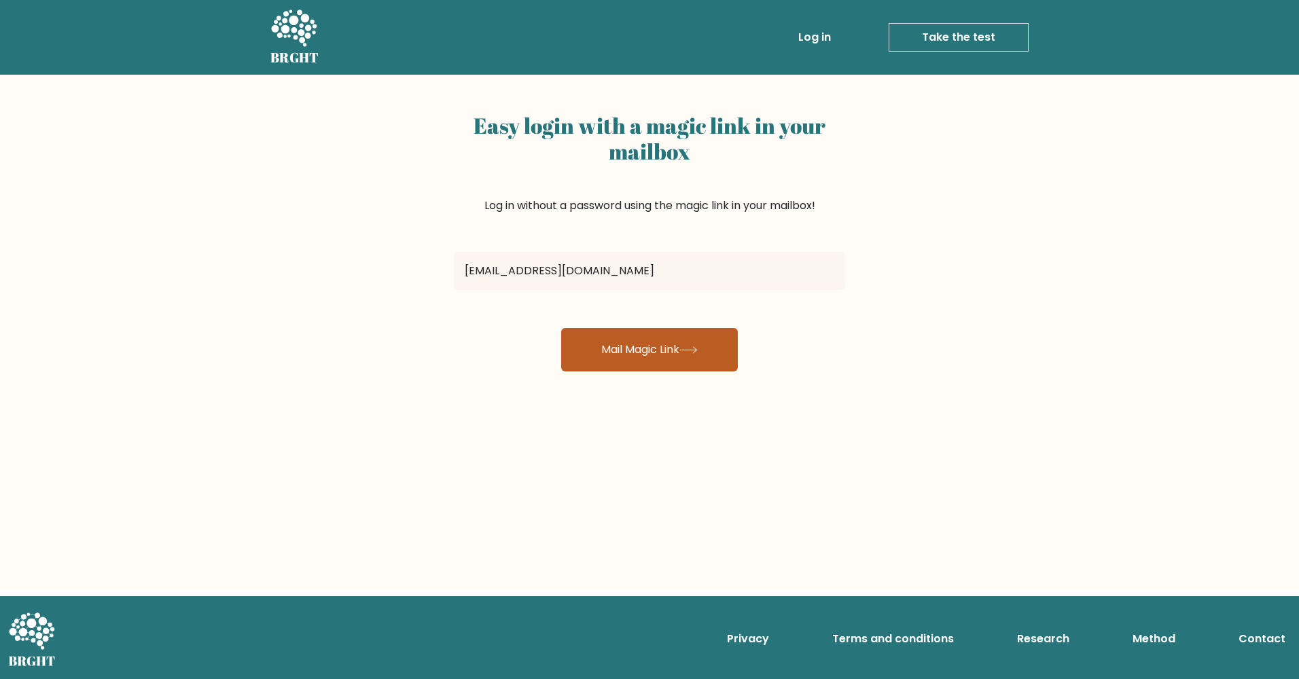
click at [592, 359] on button "Mail Magic Link" at bounding box center [649, 349] width 177 height 43
